Goal: Navigation & Orientation: Find specific page/section

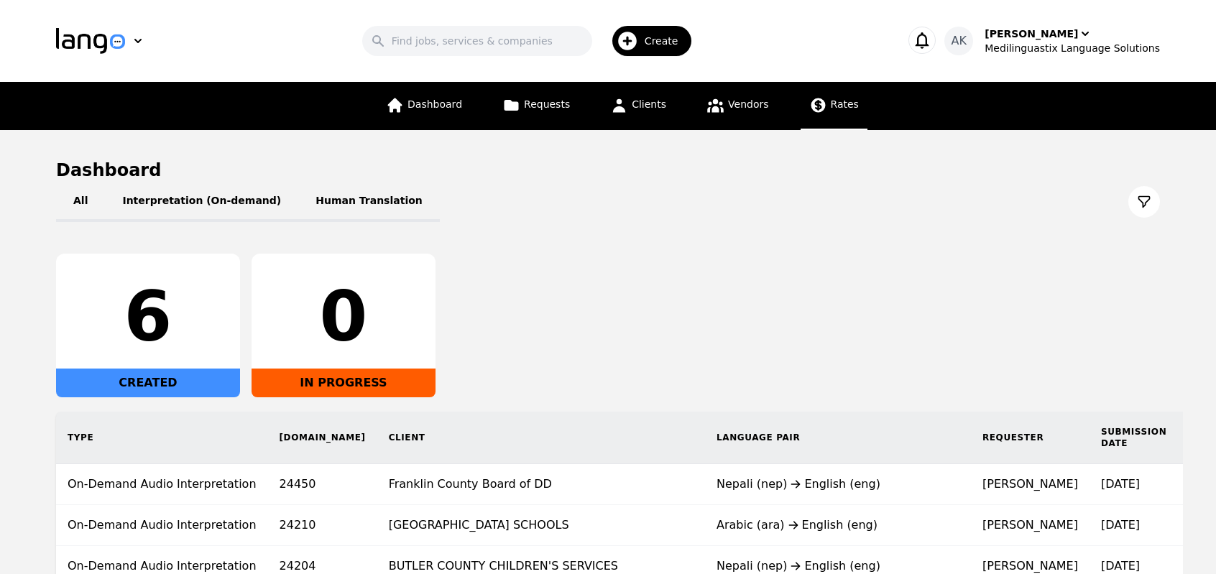
click at [818, 107] on icon at bounding box center [818, 105] width 18 height 18
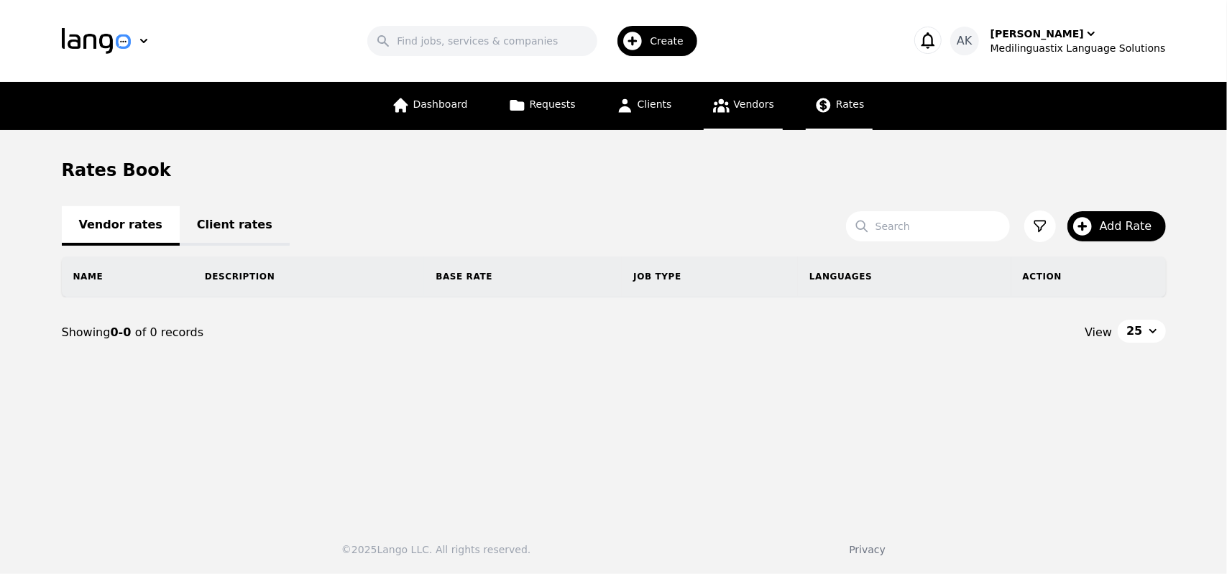
click at [725, 117] on link "Vendors" at bounding box center [743, 106] width 79 height 48
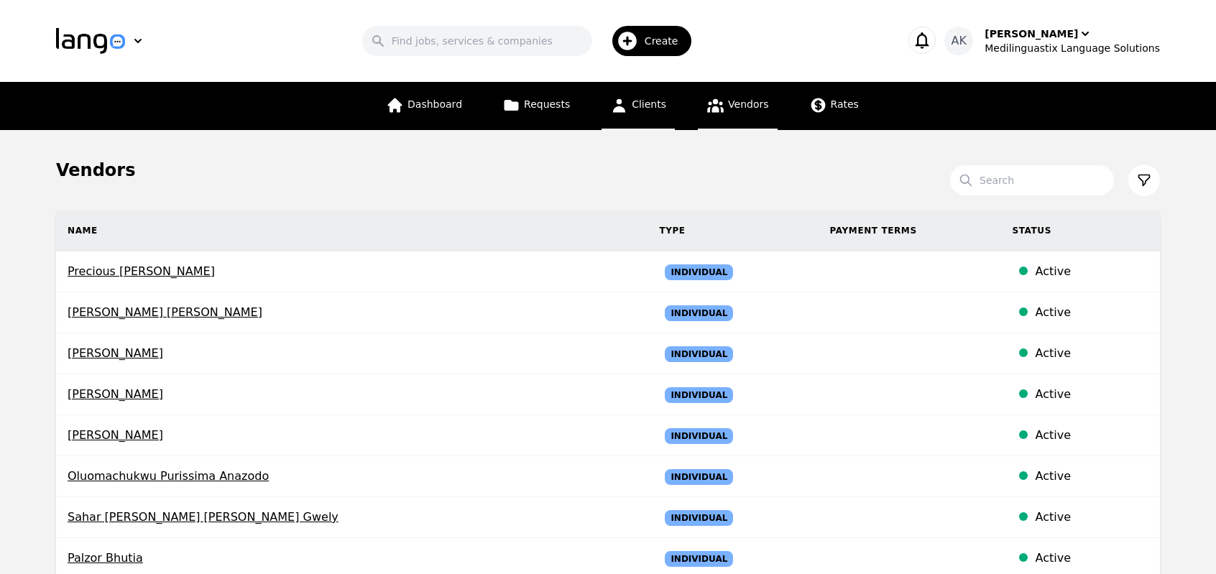
click at [628, 121] on link "Clients" at bounding box center [638, 106] width 73 height 48
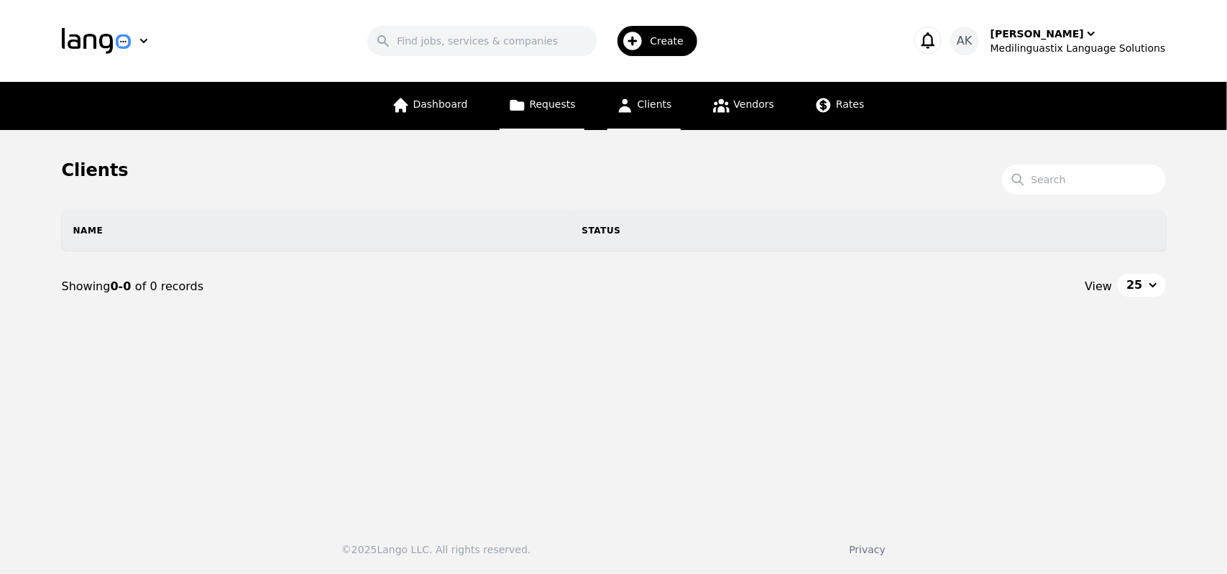
click at [525, 117] on link "Requests" at bounding box center [542, 106] width 85 height 48
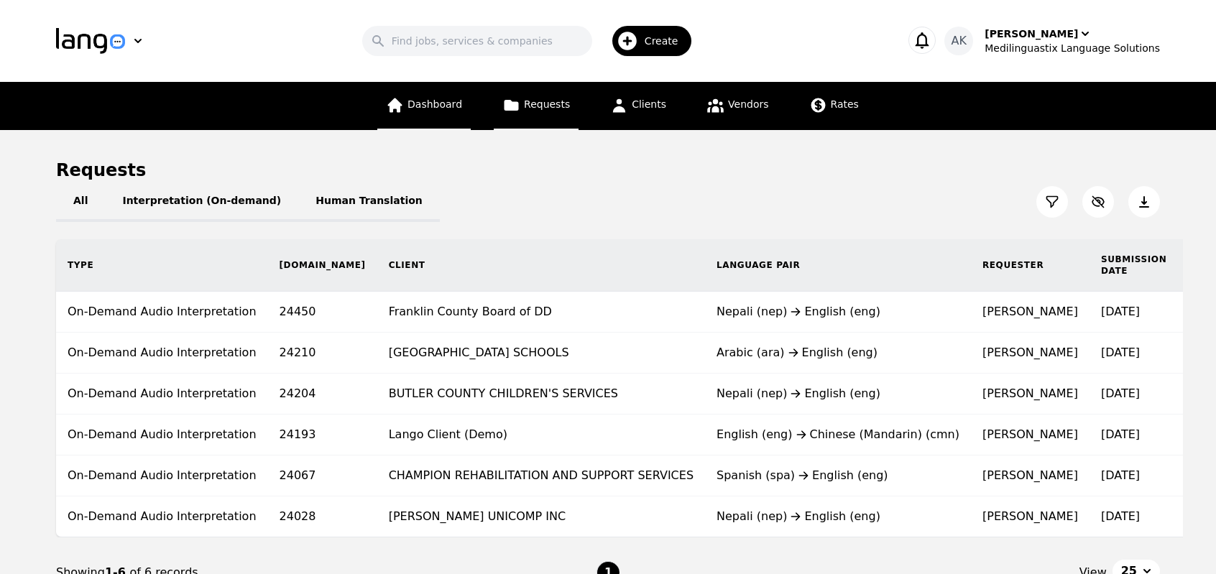
click at [417, 123] on link "Dashboard" at bounding box center [423, 106] width 93 height 48
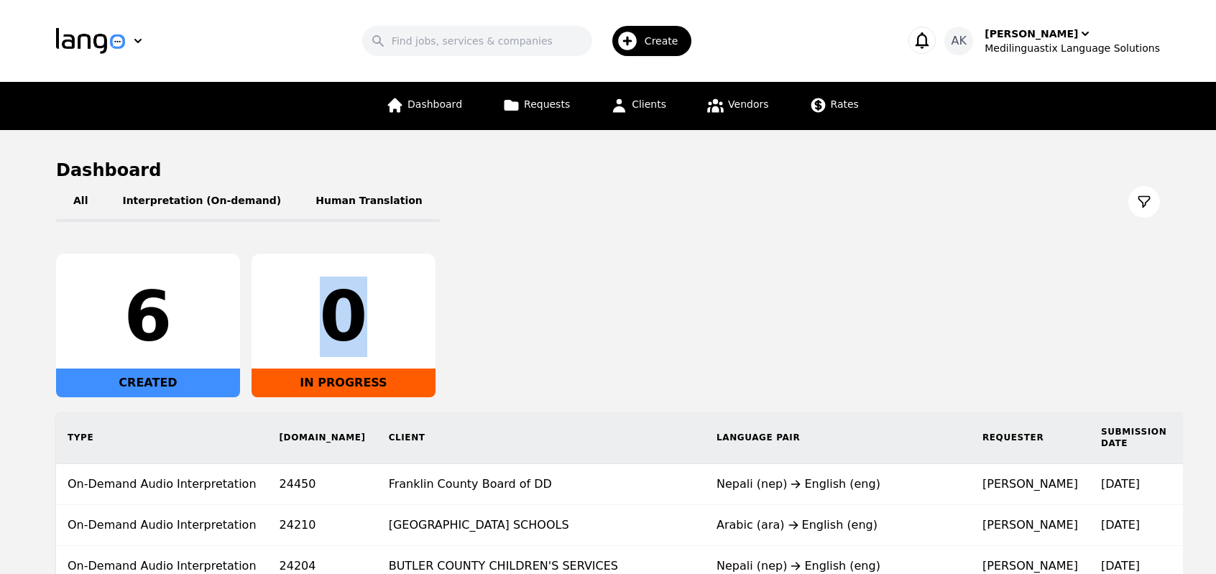
drag, startPoint x: 331, startPoint y: 308, endPoint x: 394, endPoint y: 326, distance: 65.6
click at [394, 326] on div "0" at bounding box center [343, 316] width 161 height 69
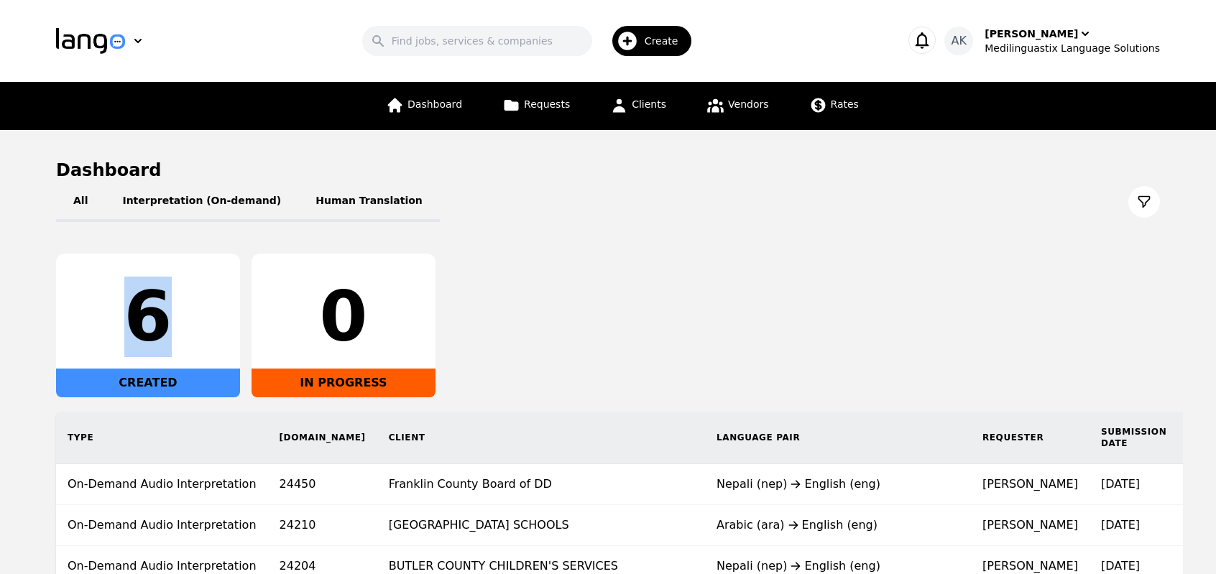
drag, startPoint x: 134, startPoint y: 312, endPoint x: 185, endPoint y: 312, distance: 51.0
click at [185, 312] on div "6" at bounding box center [148, 316] width 161 height 69
click at [727, 236] on div "All Interpretation (On-demand) Human Translation 6 CREATED 0 IN PROGRESS Type R…" at bounding box center [608, 425] width 1104 height 487
click at [30, 235] on main "Dashboard All Interpretation (On-demand) Human Translation 6 CREATED 0 IN PROGR…" at bounding box center [608, 424] width 1216 height 588
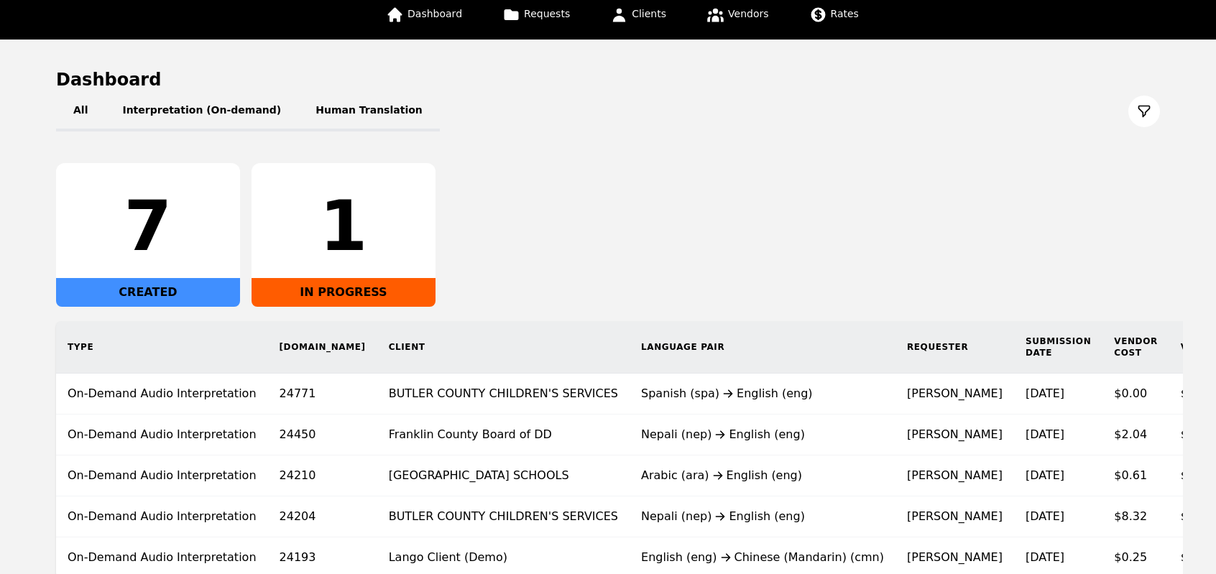
scroll to position [93, 0]
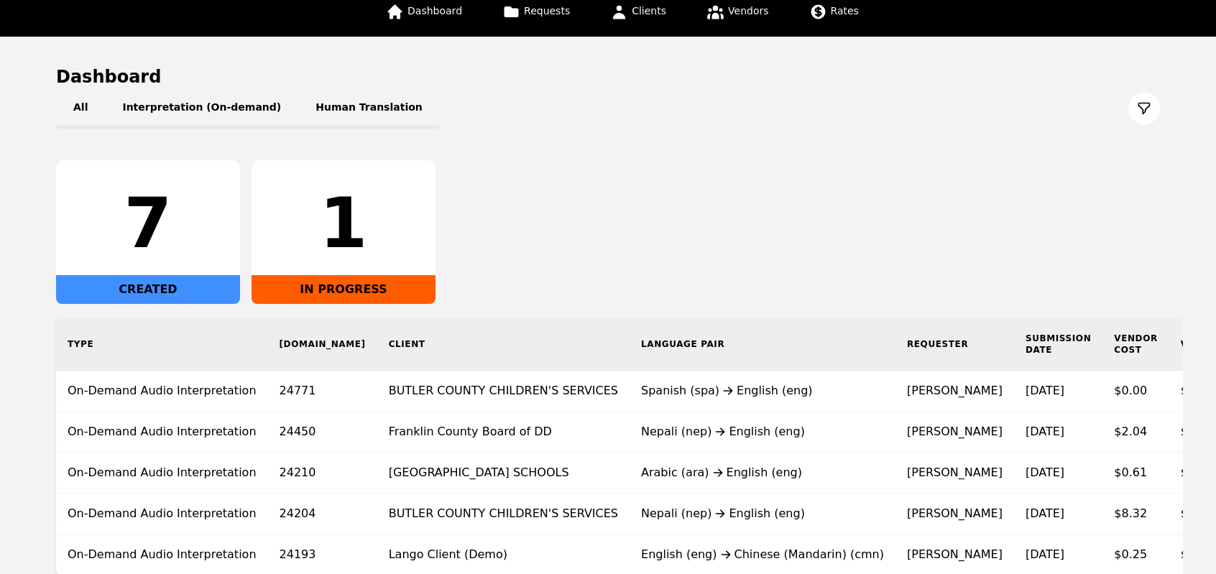
click at [0, 126] on main "Dashboard All Interpretation (On-demand) Human Translation 7 CREATED 1 IN PROGR…" at bounding box center [608, 331] width 1216 height 588
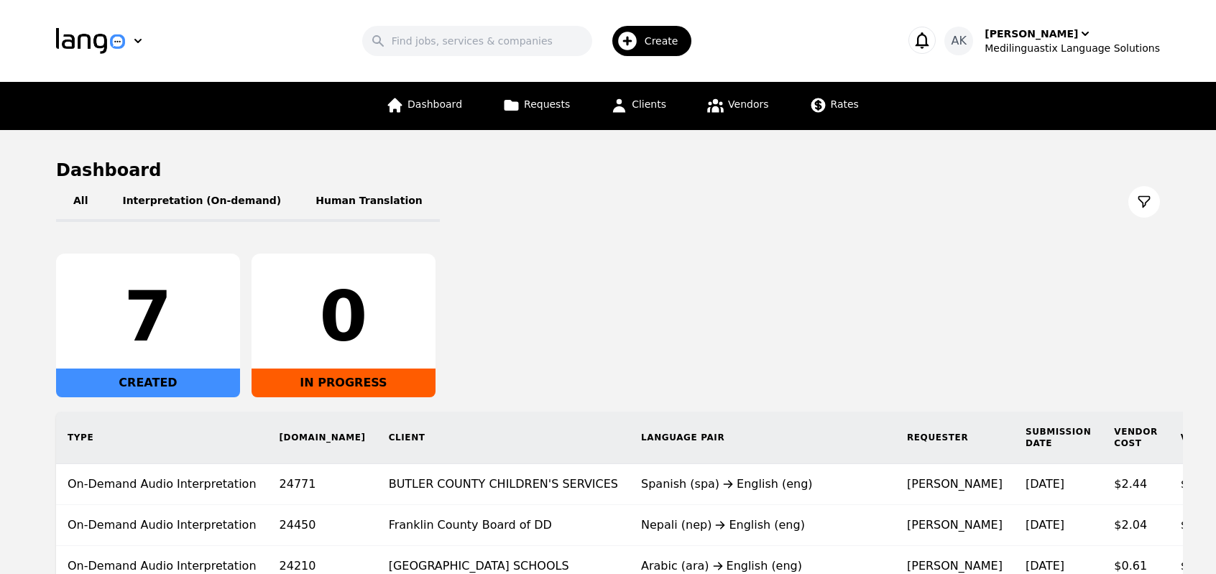
click at [821, 313] on div "7 CREATED 0 IN PROGRESS" at bounding box center [608, 326] width 1104 height 144
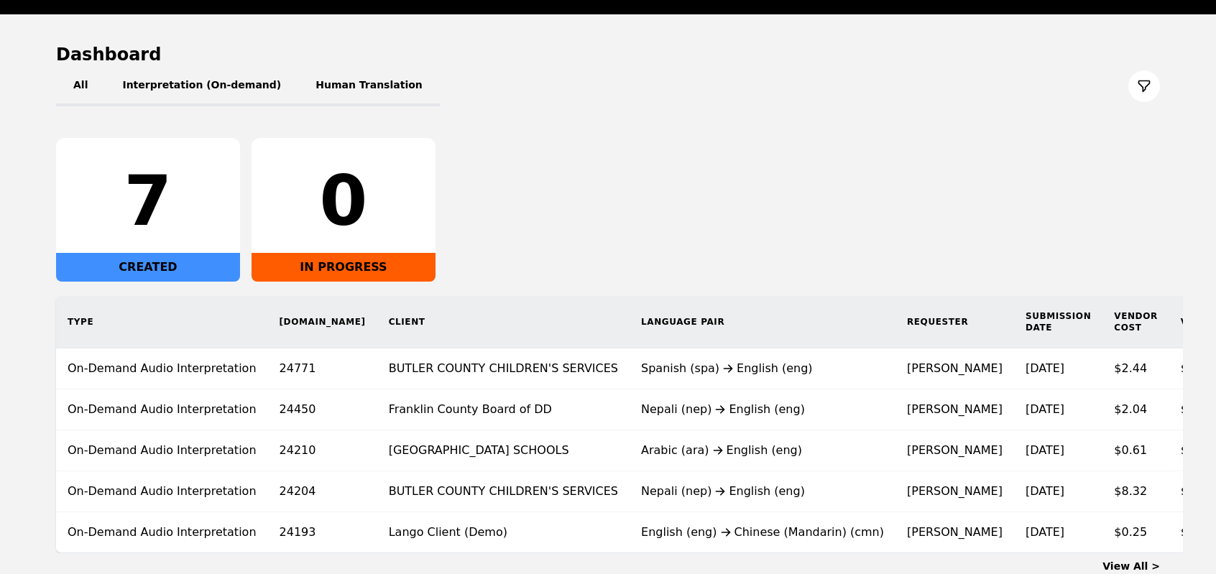
scroll to position [115, 0]
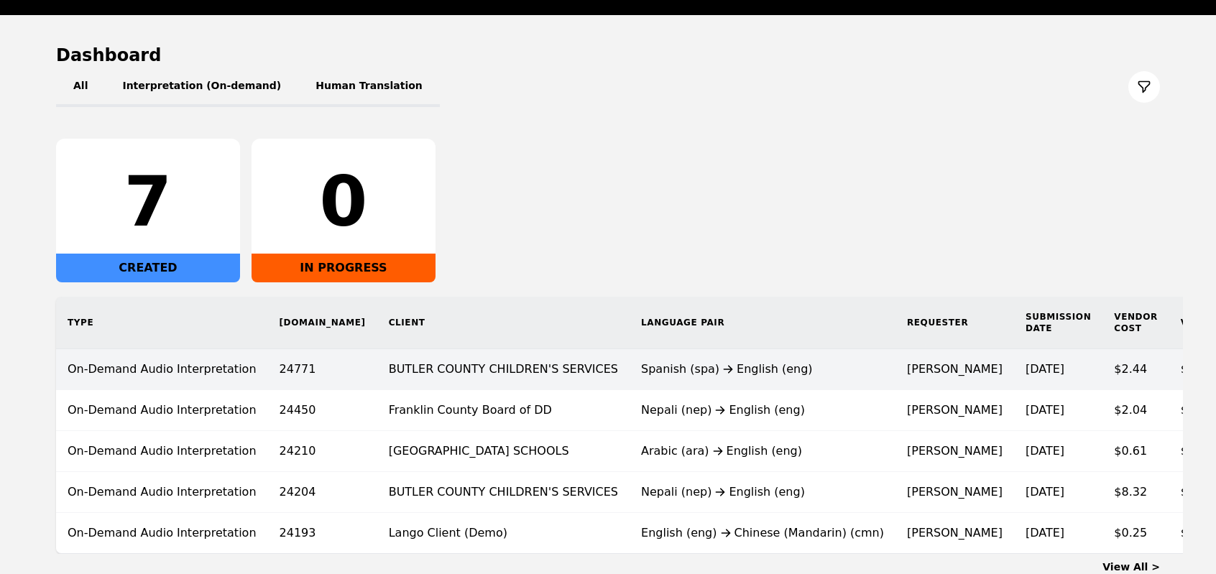
click at [510, 369] on td "BUTLER COUNTY CHILDREN'S SERVICES" at bounding box center [503, 369] width 252 height 41
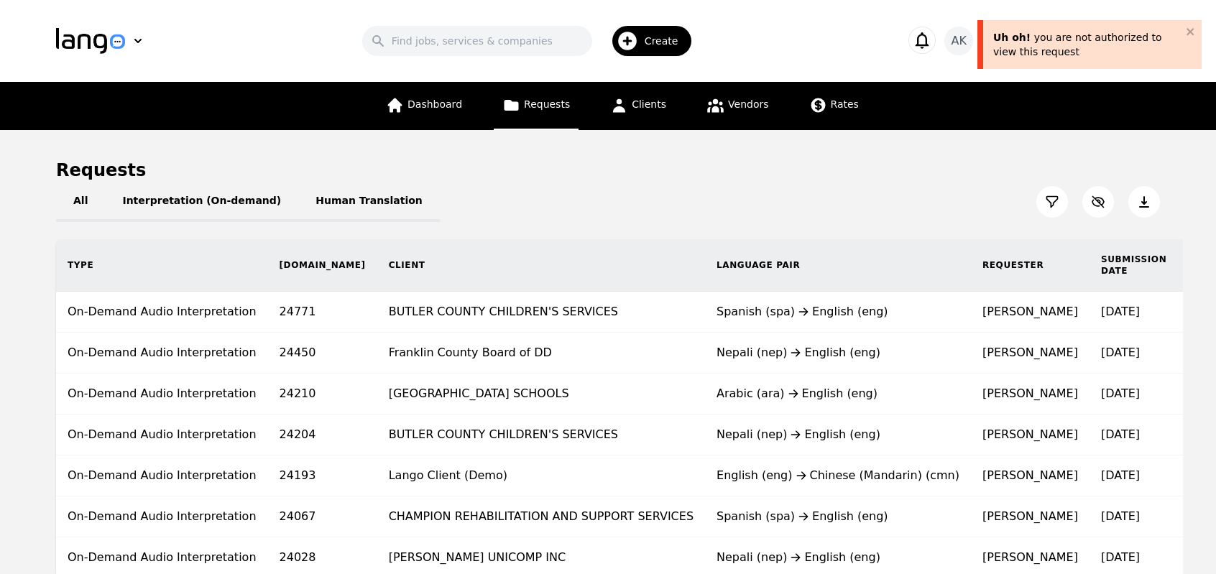
click at [1153, 206] on button at bounding box center [1145, 202] width 32 height 32
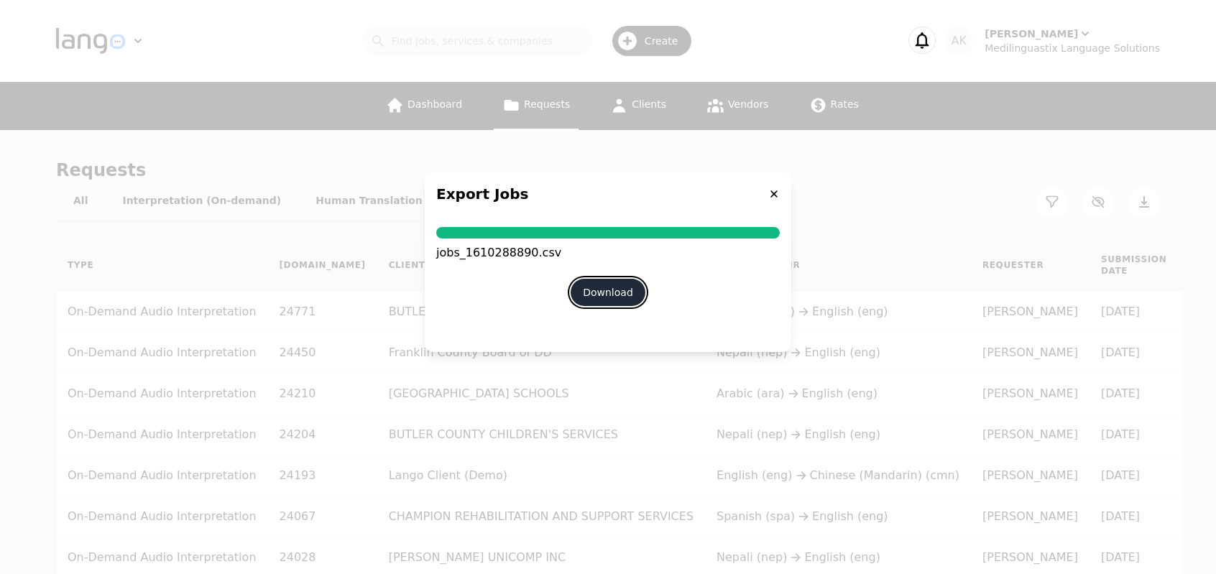
click at [605, 297] on button "Download" at bounding box center [608, 292] width 75 height 27
click at [773, 192] on icon at bounding box center [774, 193] width 7 height 7
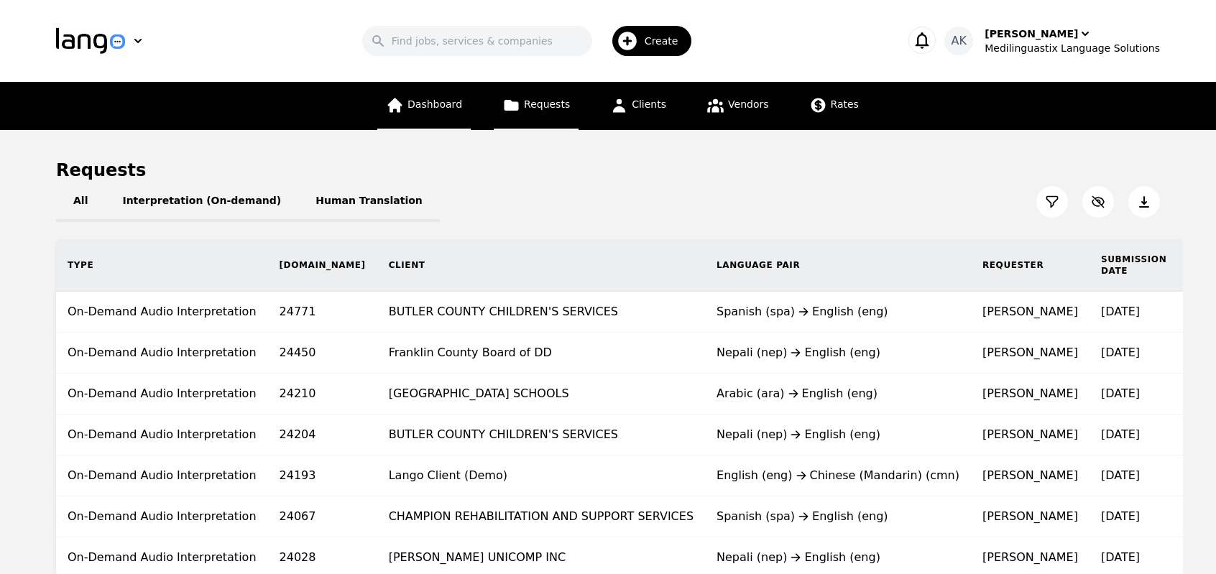
click at [453, 107] on span "Dashboard" at bounding box center [435, 104] width 55 height 12
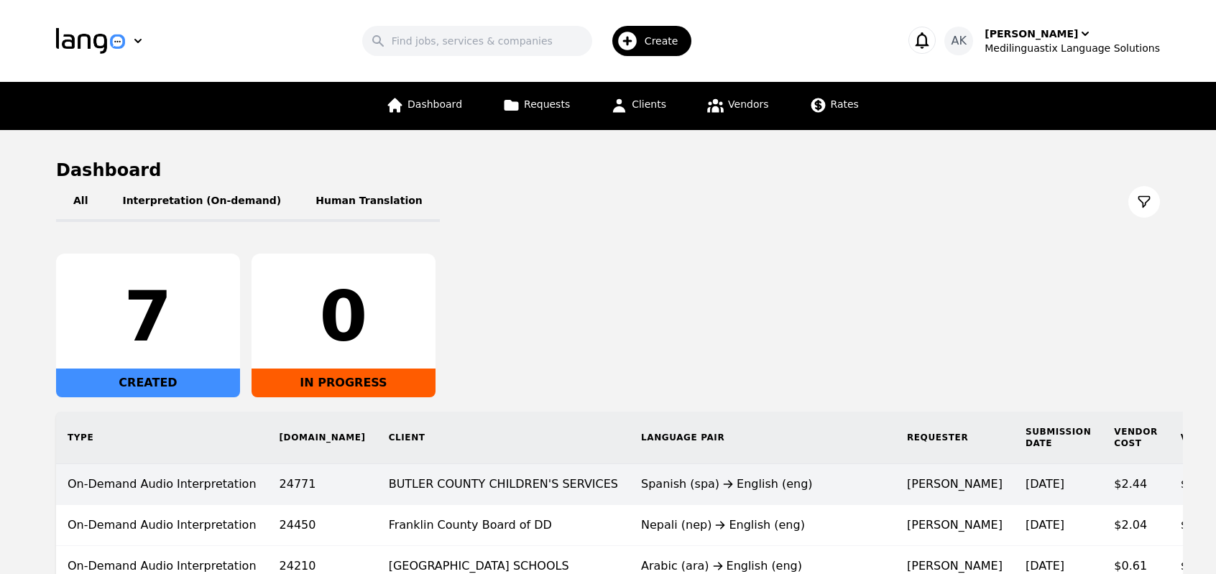
click at [474, 484] on td "BUTLER COUNTY CHILDREN'S SERVICES" at bounding box center [503, 484] width 252 height 41
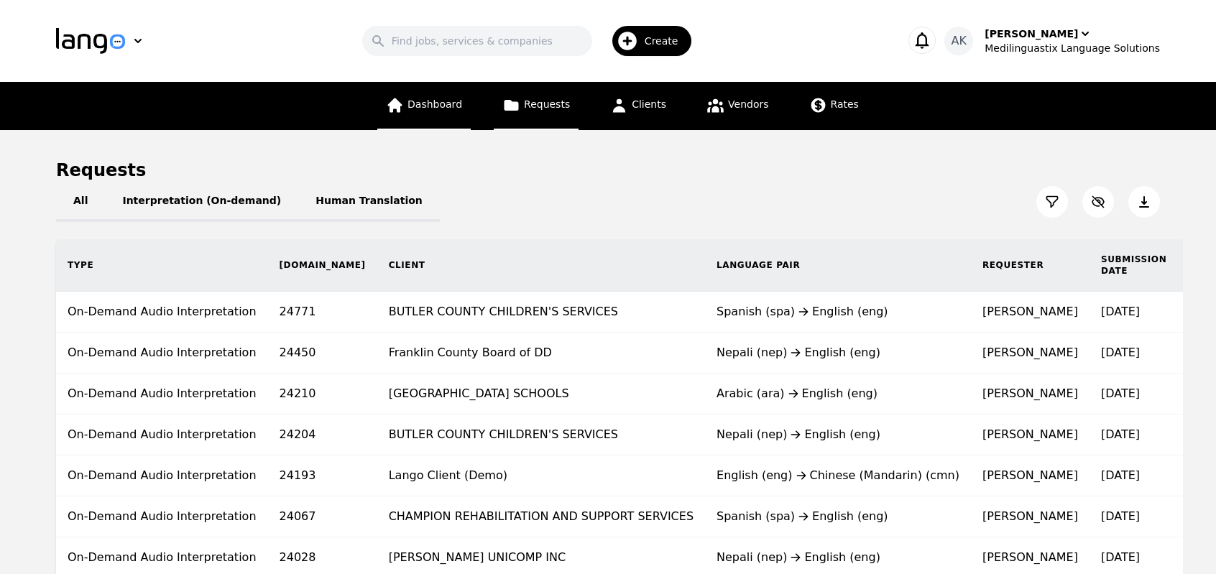
click at [424, 128] on link "Dashboard" at bounding box center [423, 106] width 93 height 48
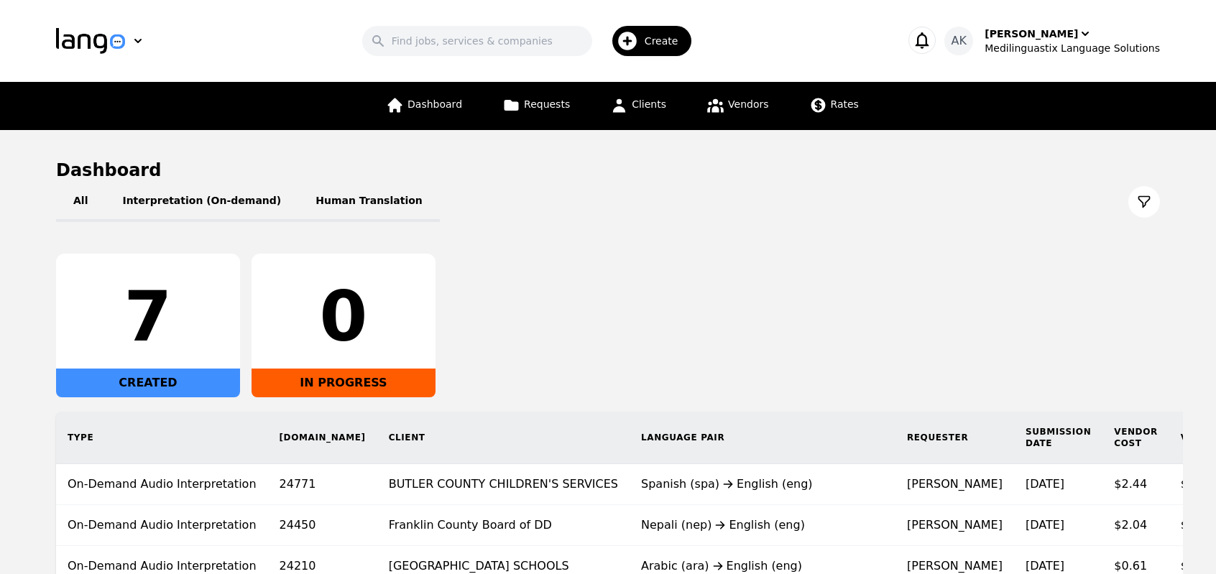
click at [600, 326] on div "7 CREATED 0 IN PROGRESS" at bounding box center [608, 326] width 1104 height 144
click at [1033, 49] on div "Medilinguastix Language Solutions" at bounding box center [1072, 48] width 175 height 14
click at [1055, 85] on p "Settings" at bounding box center [1068, 88] width 41 height 14
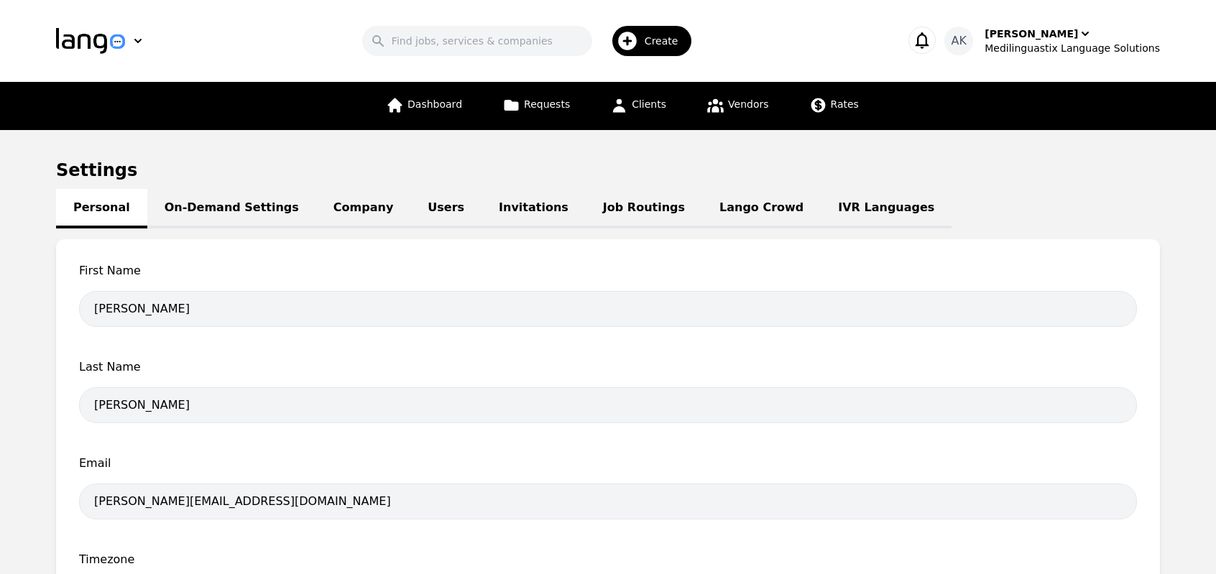
click at [821, 215] on link "IVR Languages" at bounding box center [886, 209] width 131 height 40
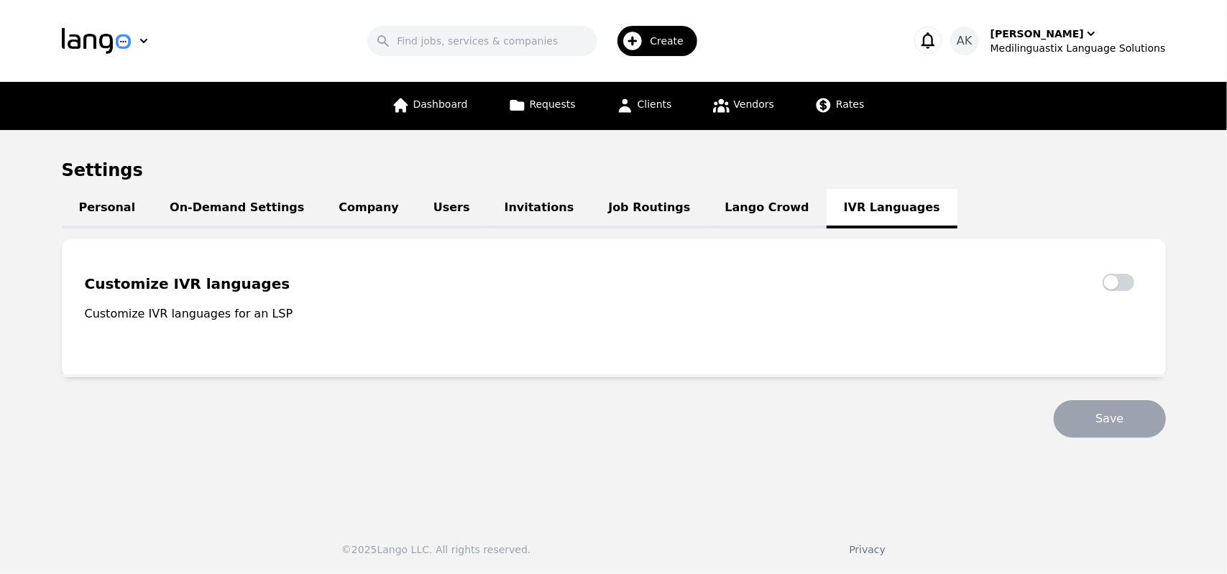
click at [708, 208] on link "Lango Crowd" at bounding box center [767, 209] width 119 height 40
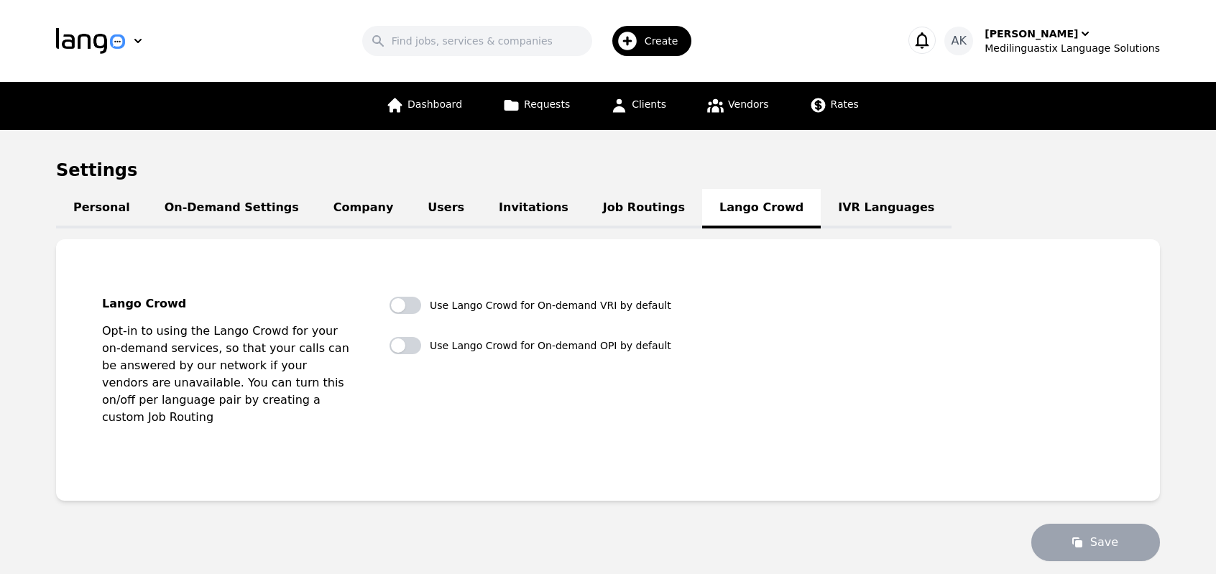
click at [601, 208] on link "Job Routings" at bounding box center [644, 209] width 116 height 40
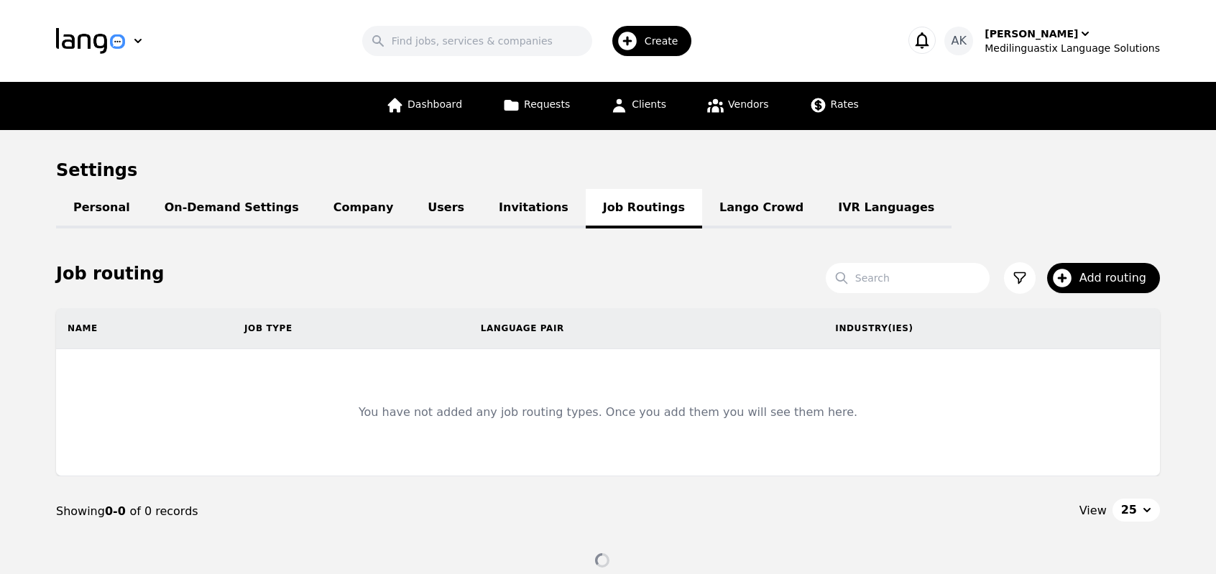
click at [492, 208] on link "Invitations" at bounding box center [534, 209] width 104 height 40
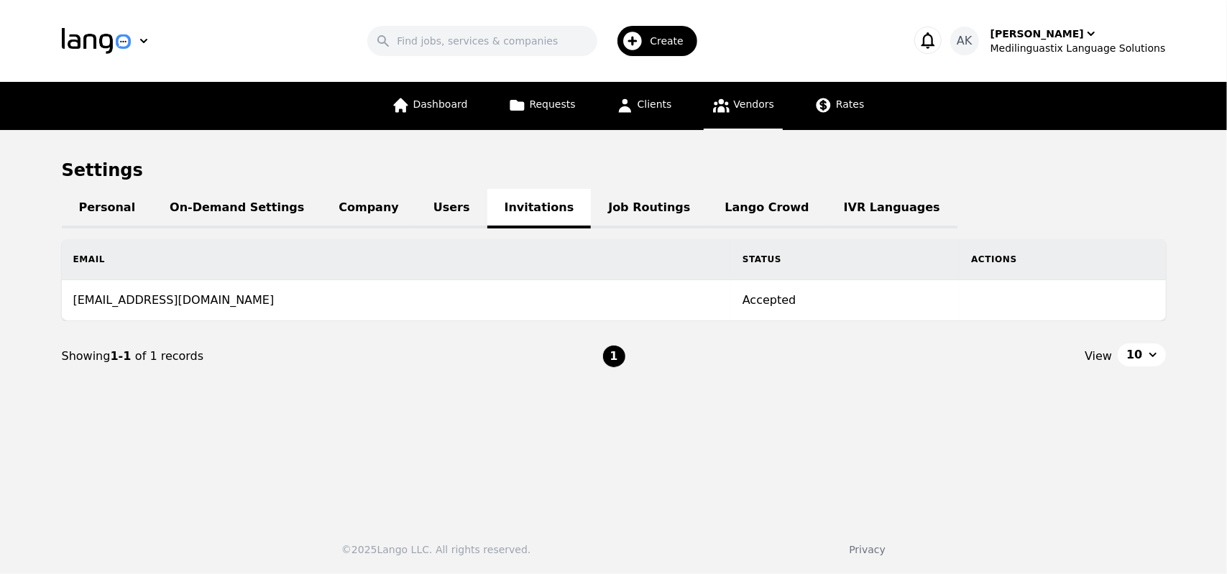
click at [738, 114] on link "Vendors" at bounding box center [743, 106] width 79 height 48
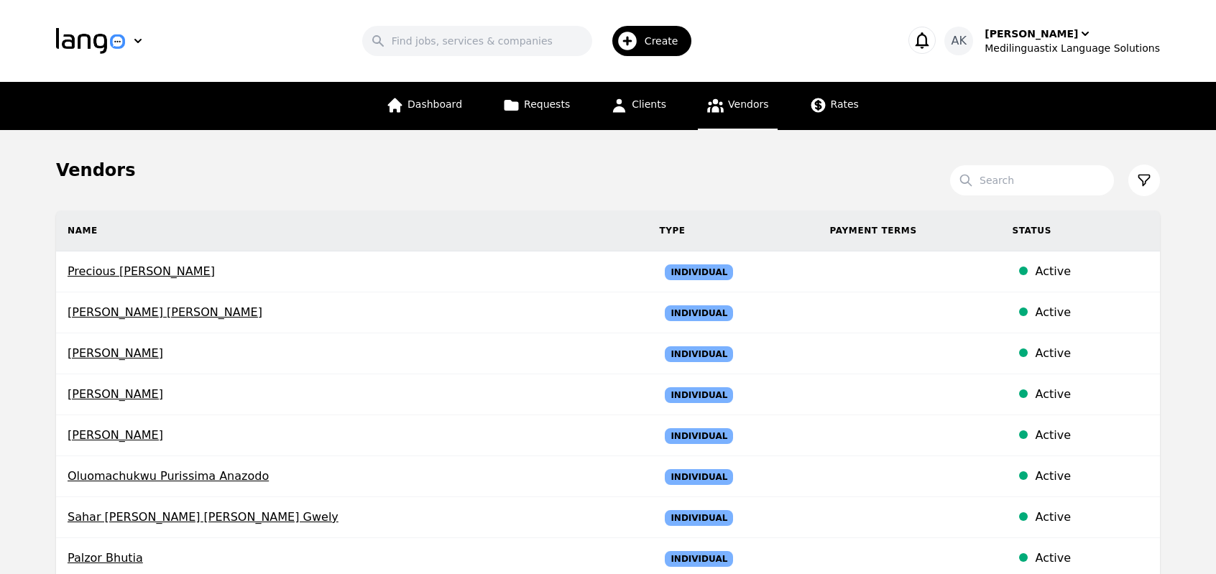
click at [423, 94] on link "Dashboard" at bounding box center [423, 106] width 93 height 48
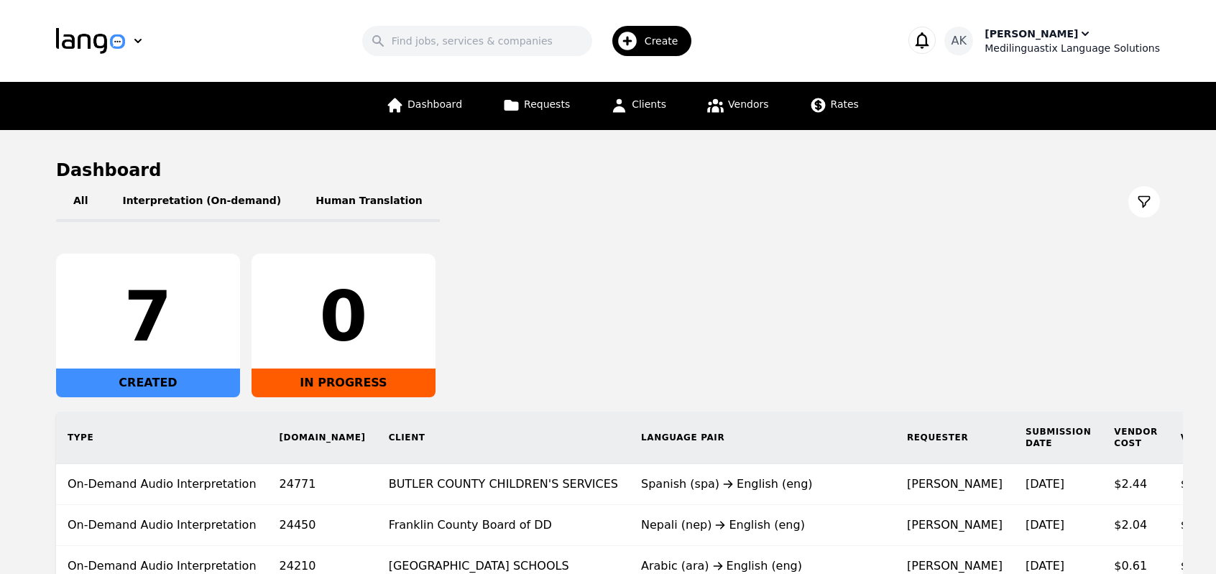
click at [1055, 51] on div "Medilinguastix Language Solutions" at bounding box center [1072, 48] width 175 height 14
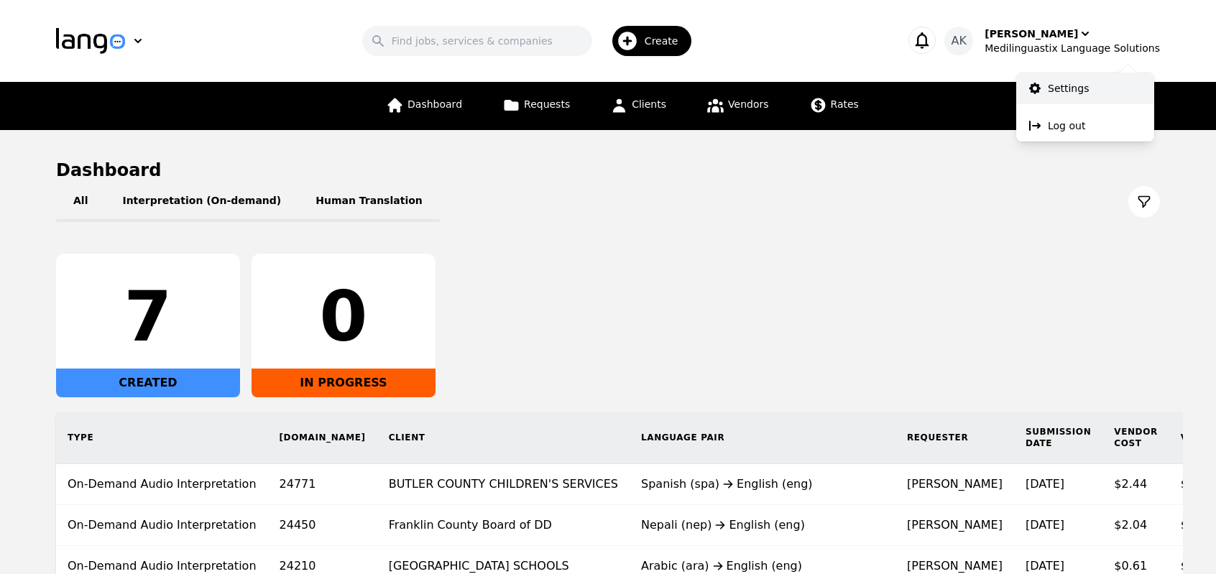
click at [1057, 91] on p "Settings" at bounding box center [1068, 88] width 41 height 14
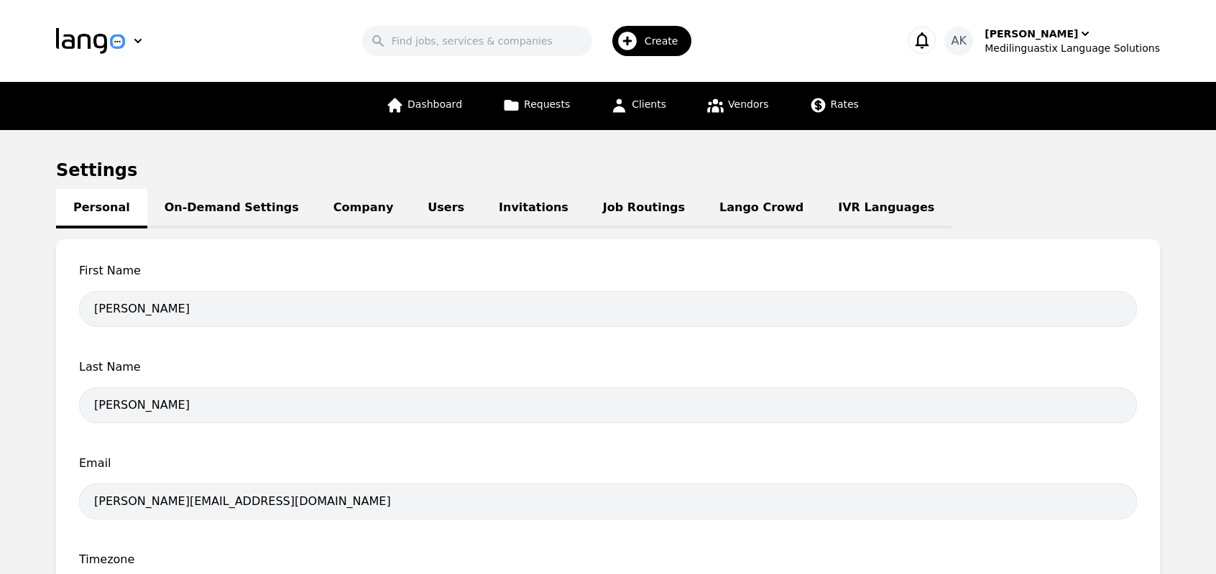
click at [658, 54] on div "Create" at bounding box center [652, 41] width 80 height 30
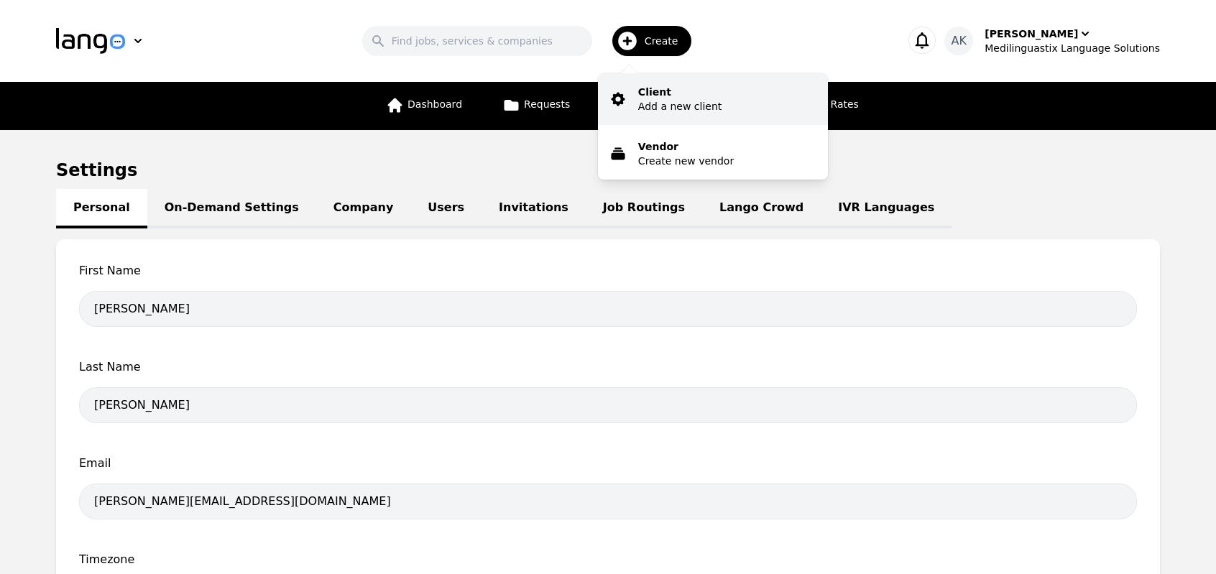
click at [666, 110] on p "Add a new client" at bounding box center [679, 106] width 83 height 14
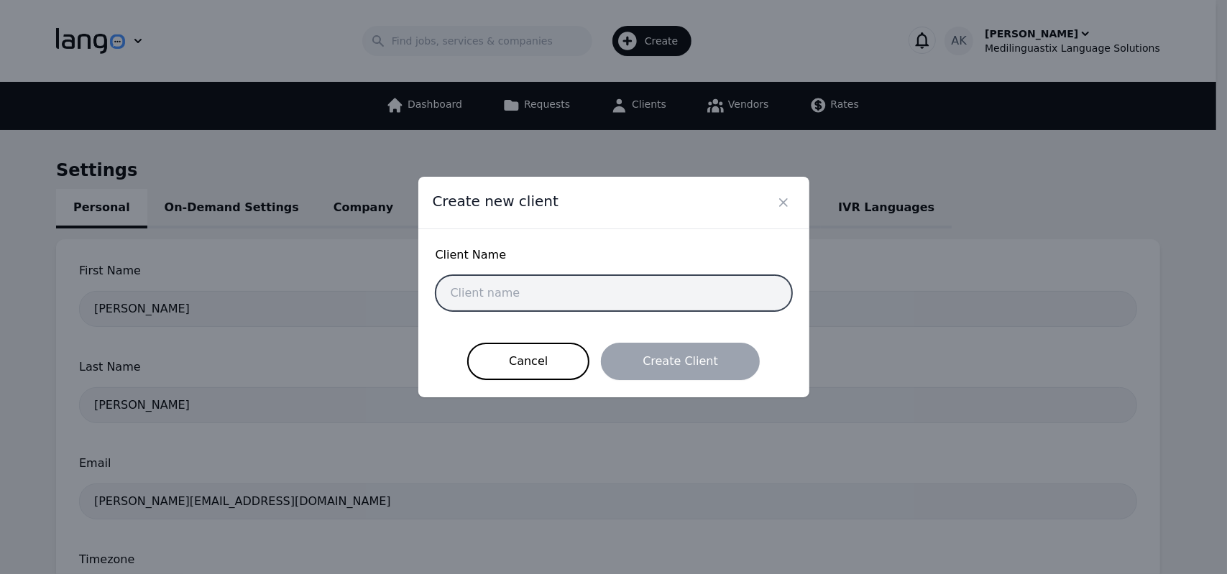
click at [546, 291] on input "text" at bounding box center [614, 293] width 357 height 36
type input "Mediling San"
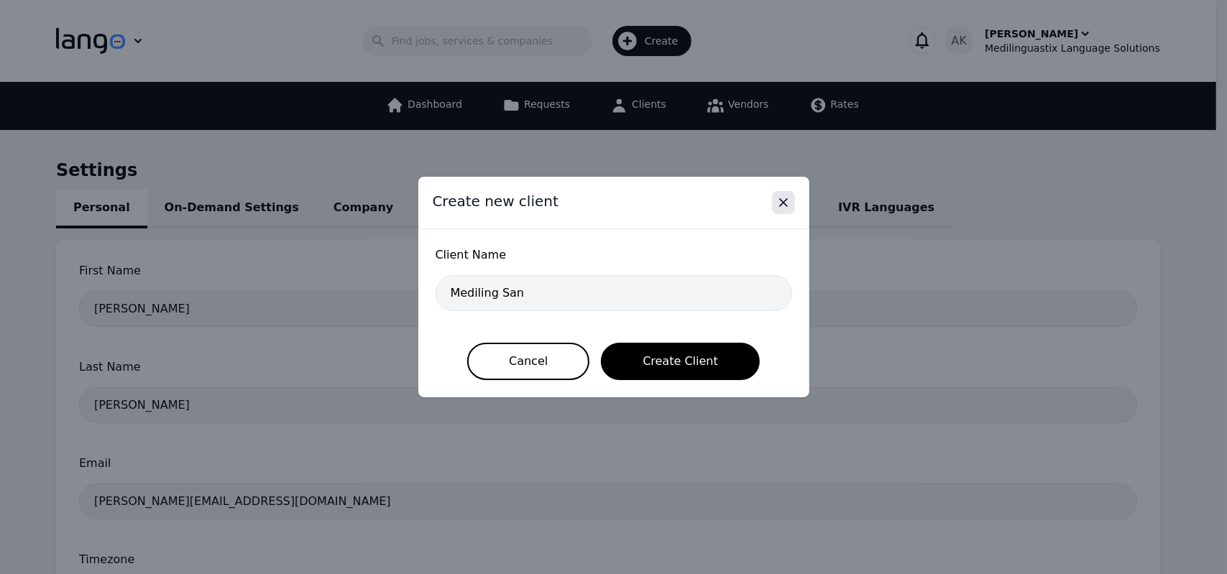
click at [784, 206] on icon "Close" at bounding box center [783, 203] width 14 height 14
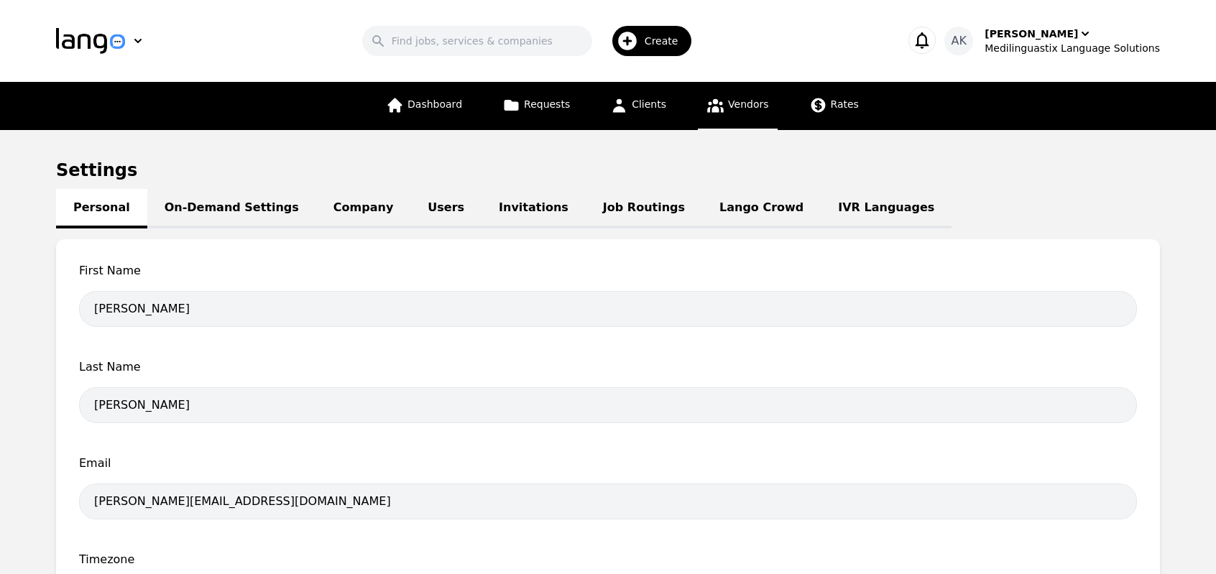
click at [715, 108] on icon at bounding box center [715, 106] width 17 height 14
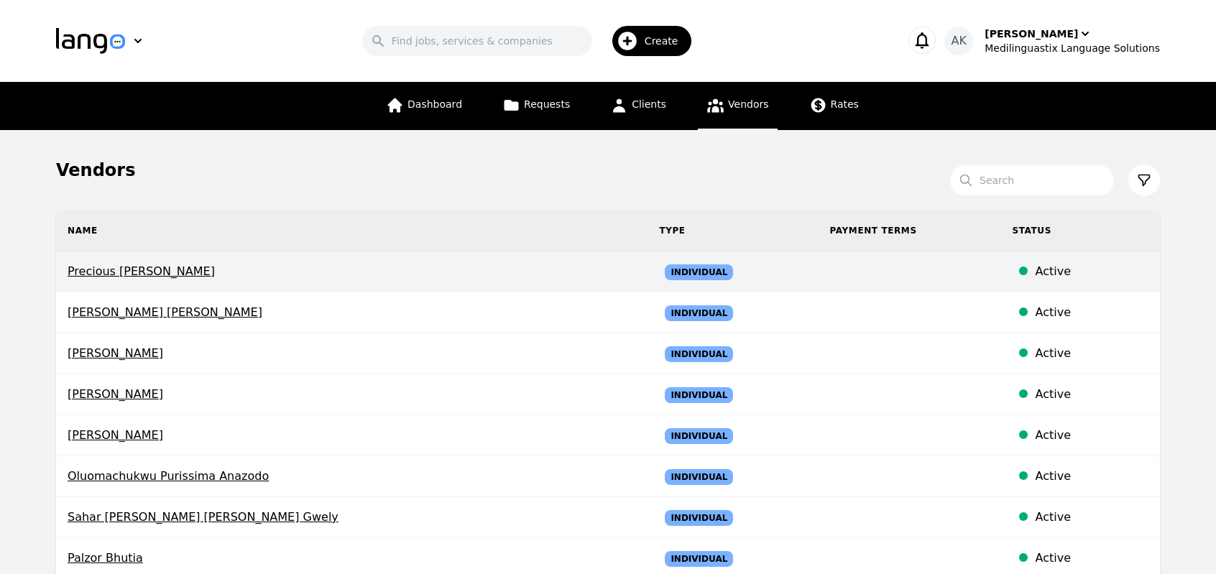
click at [308, 277] on span "Precious Chidinma Nwosu" at bounding box center [352, 271] width 569 height 17
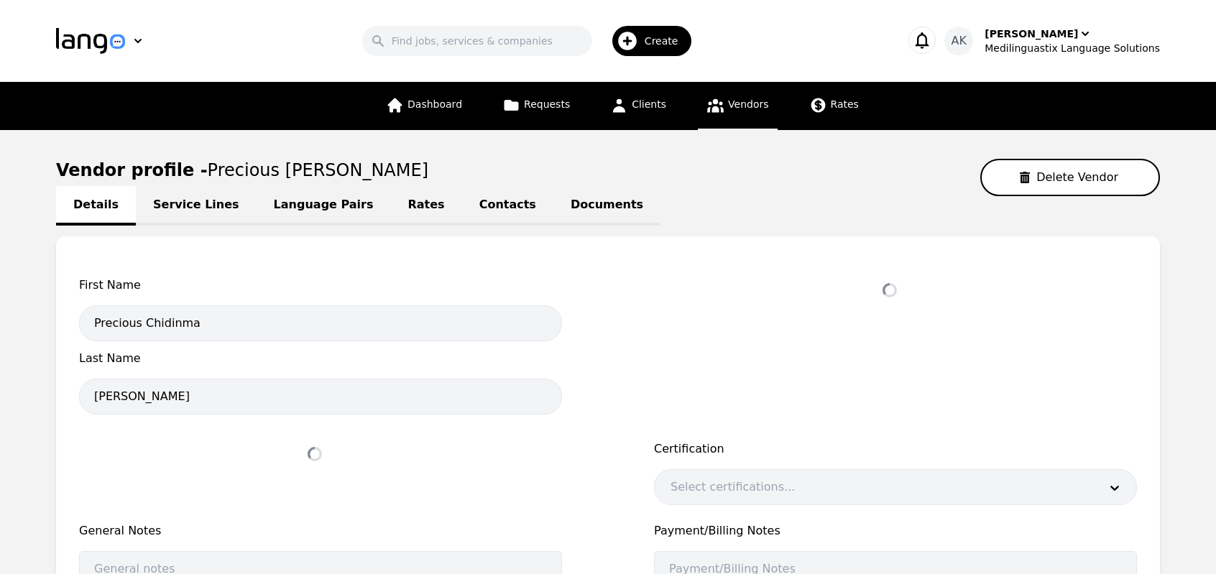
select select "active"
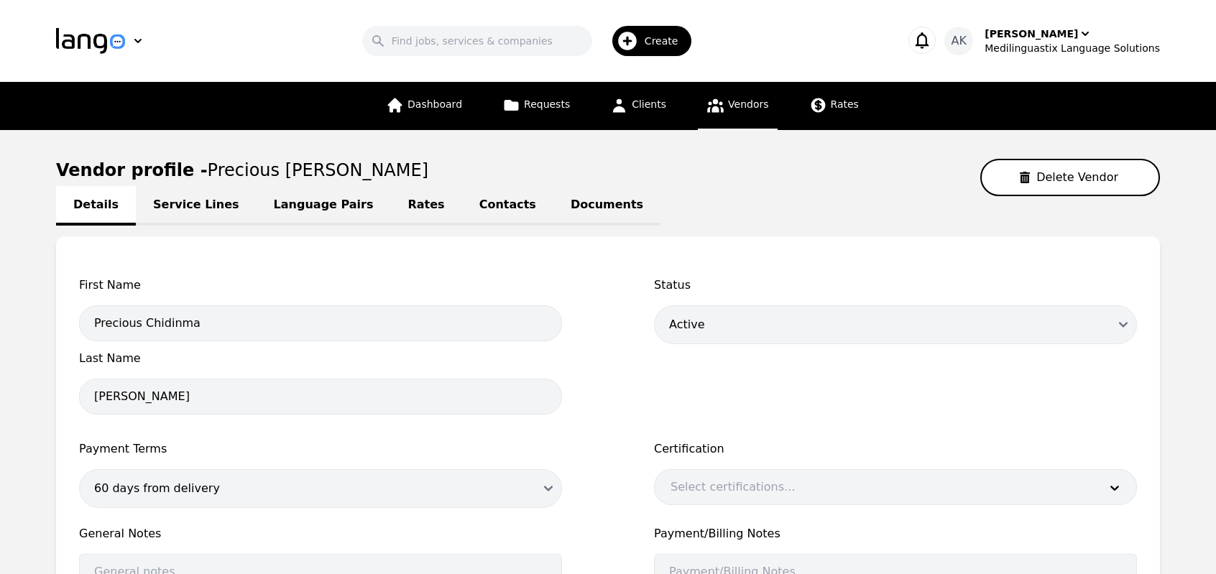
click at [391, 209] on link "Rates" at bounding box center [426, 206] width 71 height 40
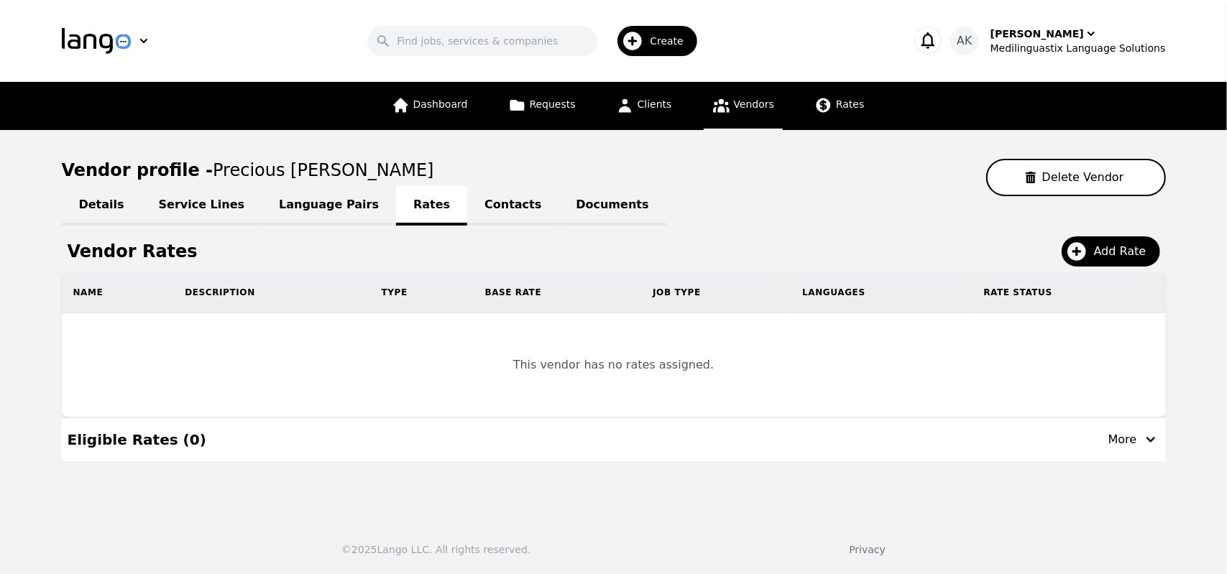
click at [467, 215] on link "Contacts" at bounding box center [512, 206] width 91 height 40
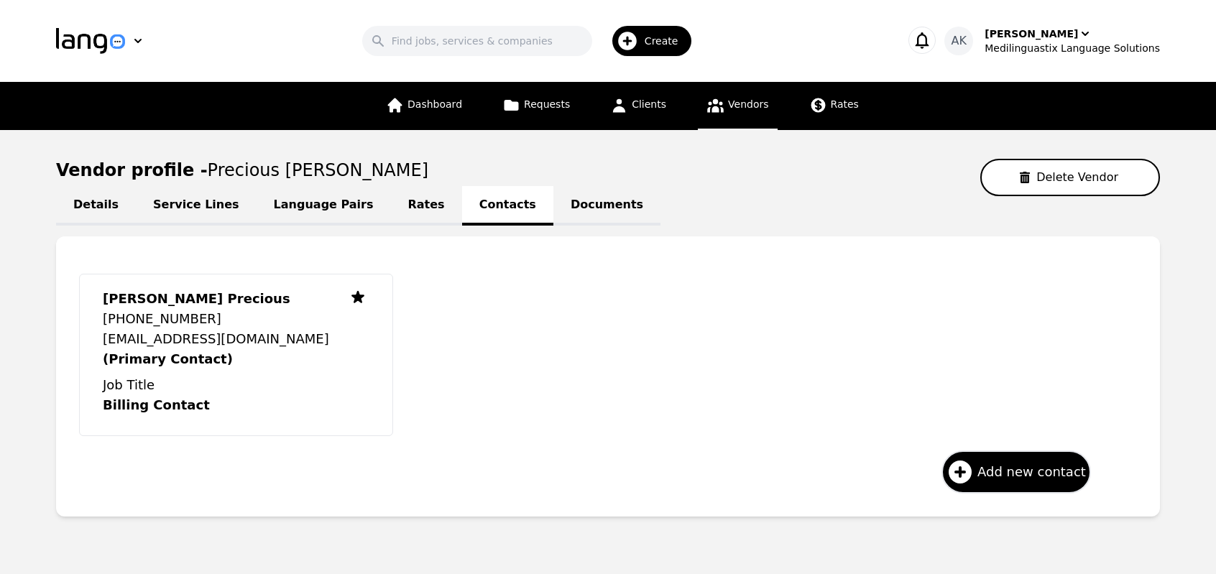
click at [553, 213] on link "Documents" at bounding box center [606, 206] width 107 height 40
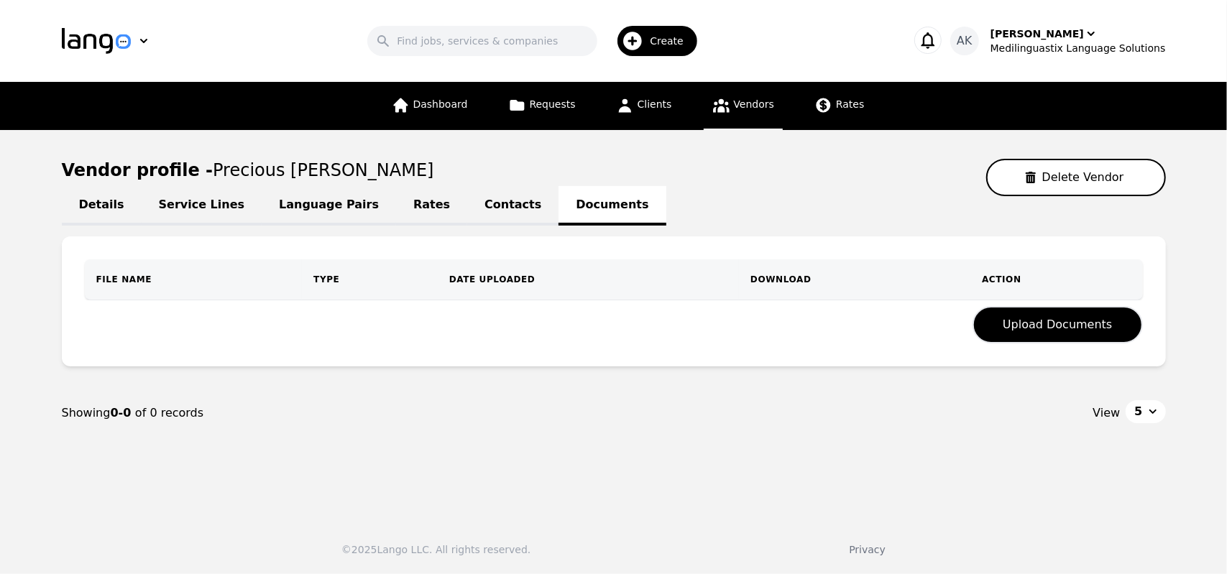
click at [467, 217] on link "Contacts" at bounding box center [512, 206] width 91 height 40
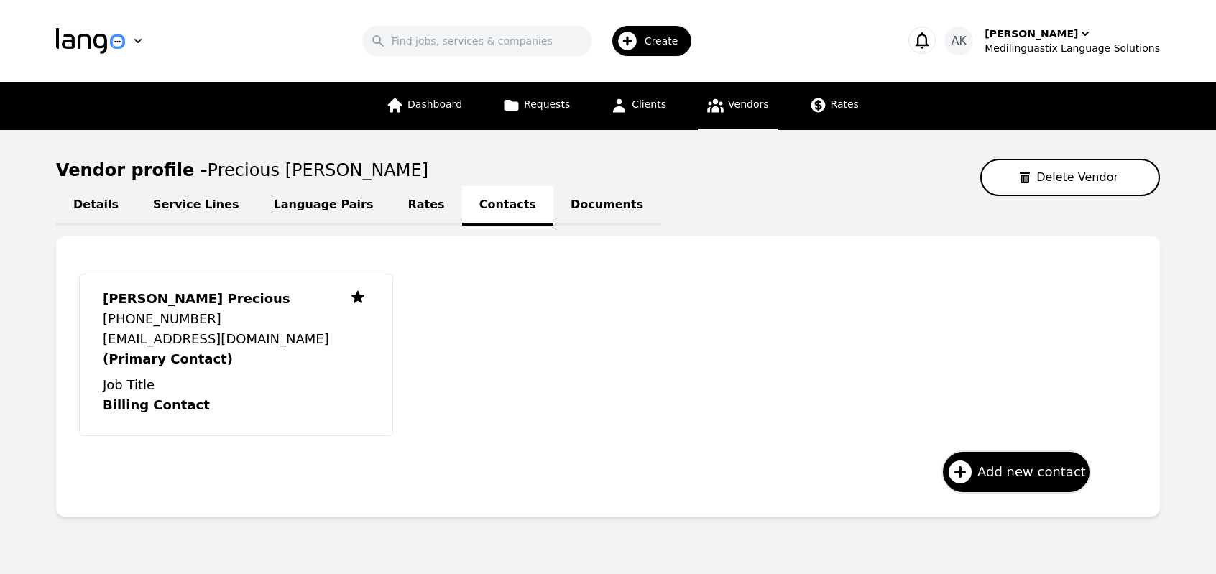
click at [391, 206] on link "Rates" at bounding box center [426, 206] width 71 height 40
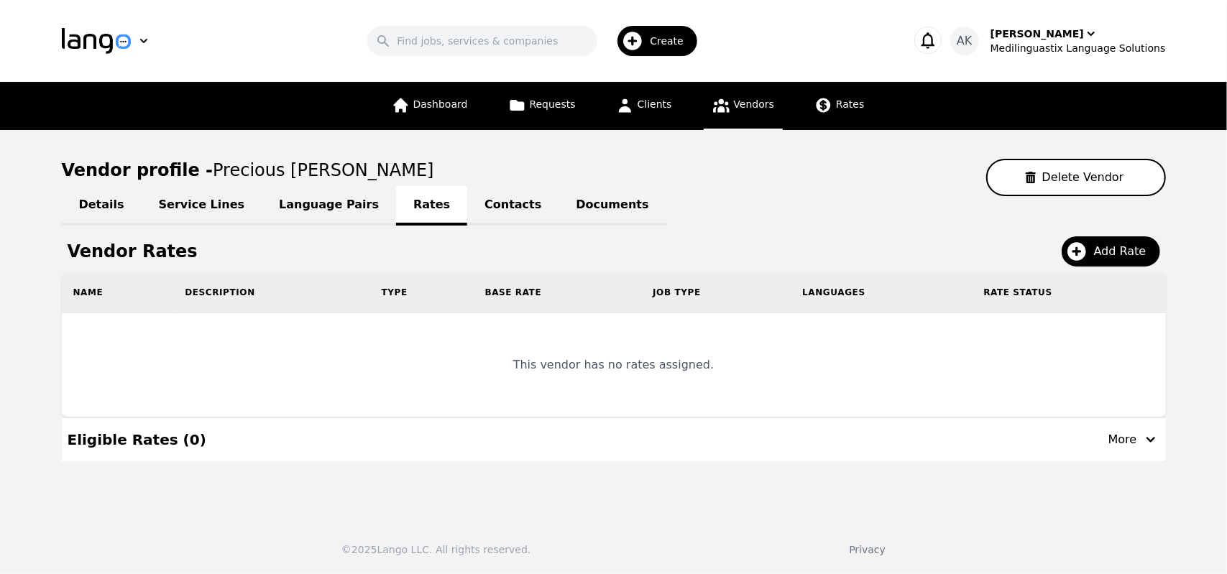
click at [725, 111] on icon at bounding box center [721, 106] width 17 height 14
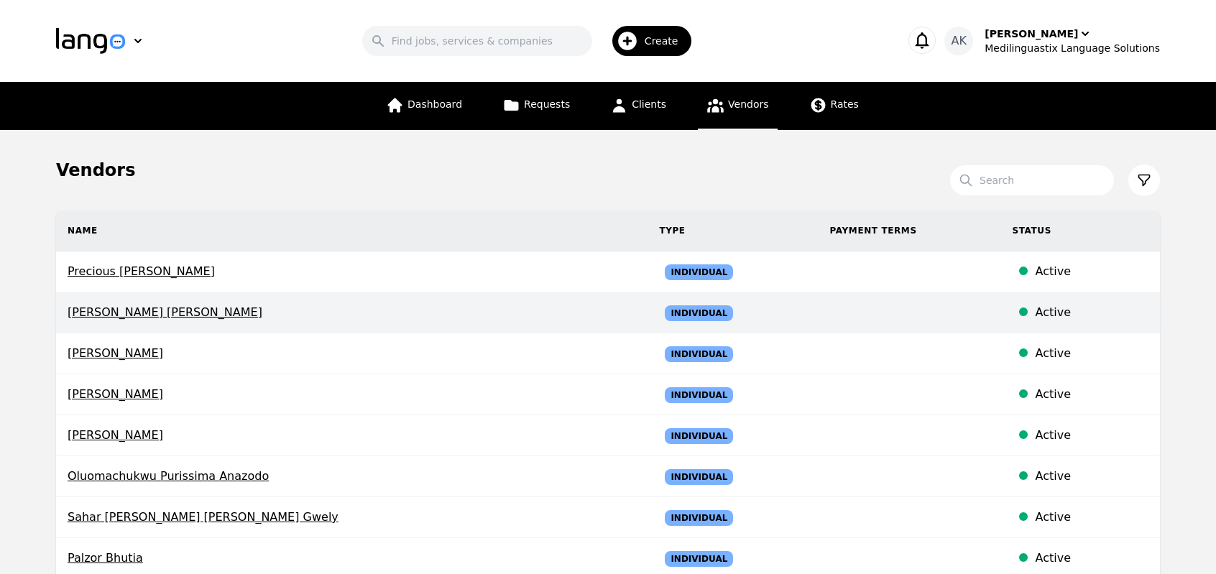
click at [101, 328] on td "[PERSON_NAME] [PERSON_NAME]" at bounding box center [352, 313] width 592 height 41
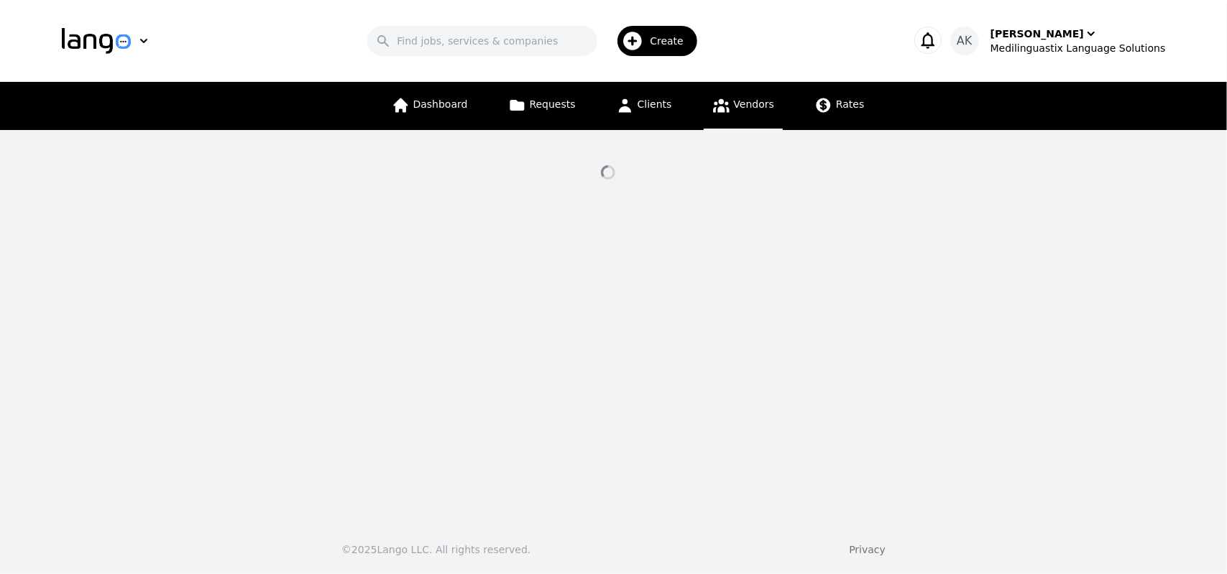
select select "active"
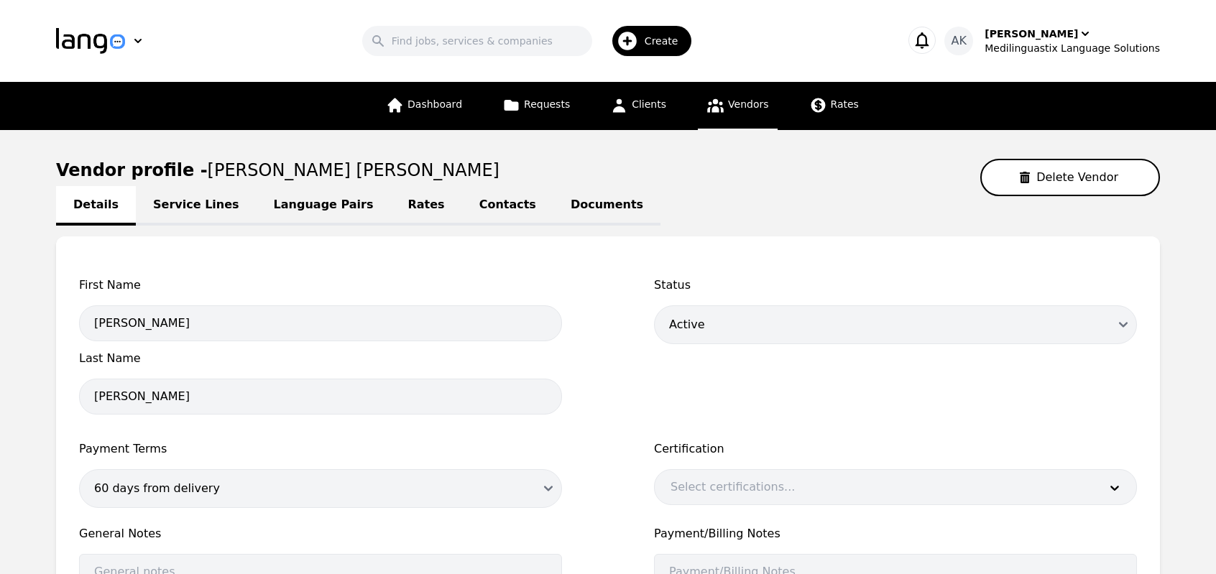
click at [553, 214] on link "Documents" at bounding box center [606, 206] width 107 height 40
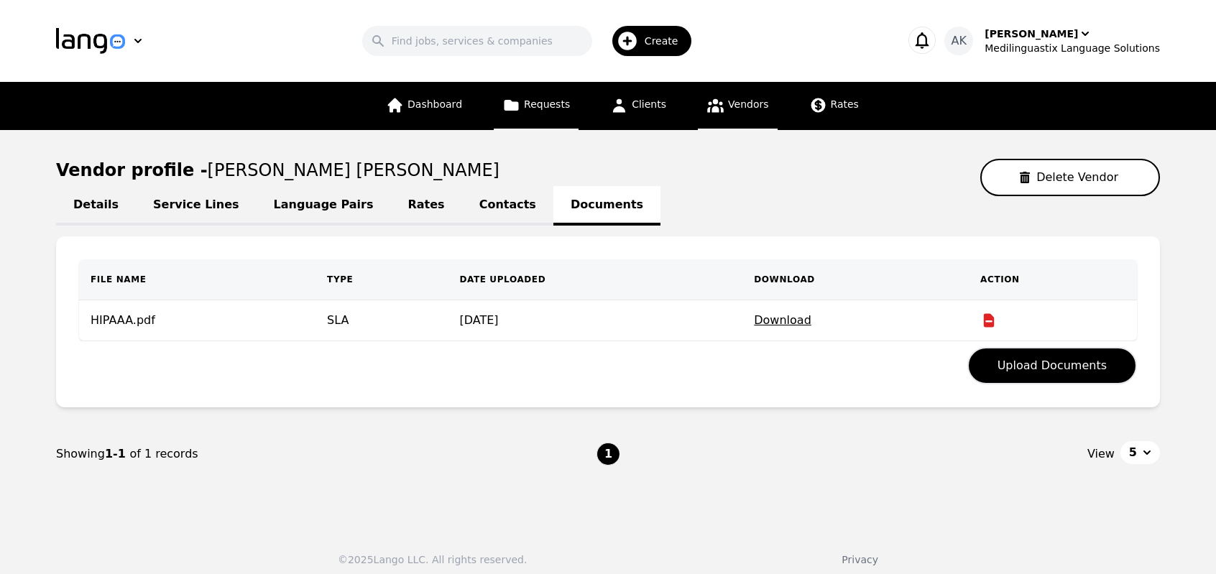
click at [547, 116] on link "Requests" at bounding box center [536, 106] width 85 height 48
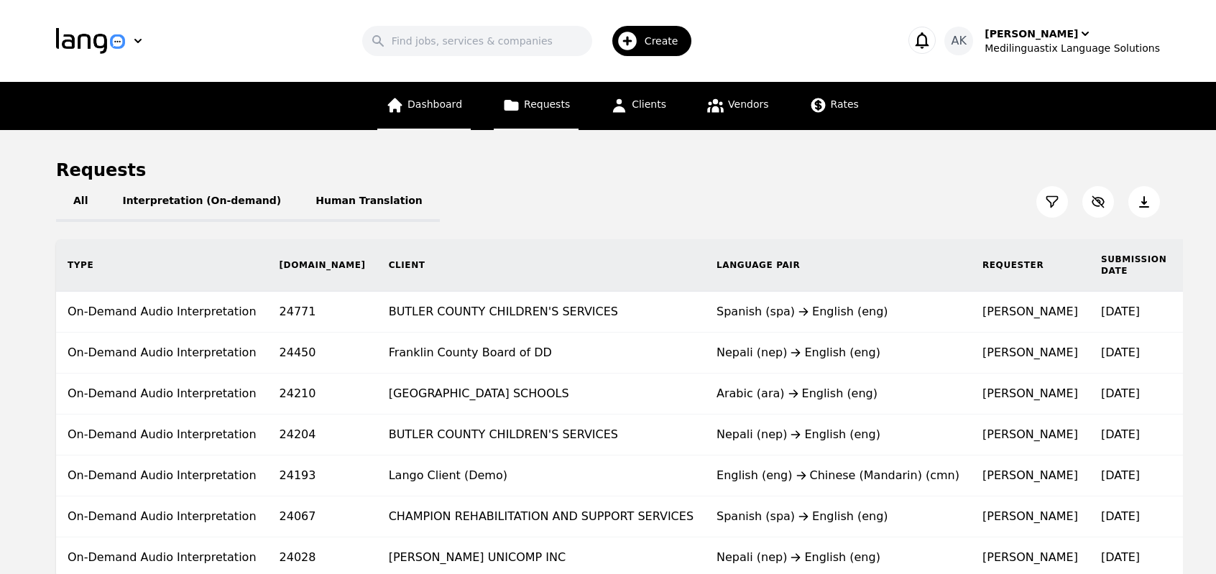
click at [444, 114] on link "Dashboard" at bounding box center [423, 106] width 93 height 48
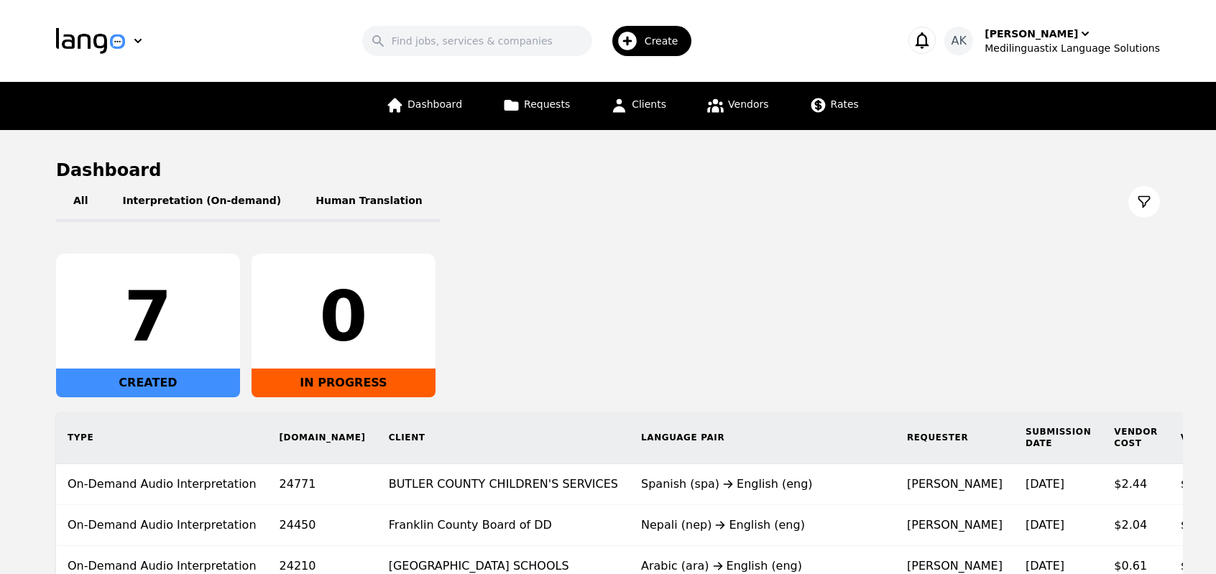
click at [1050, 22] on div "Search Create AK Ameet Kumar Medilinguastix Language Solutions" at bounding box center [608, 41] width 1104 height 42
click at [1036, 38] on div "[PERSON_NAME]" at bounding box center [1031, 34] width 93 height 14
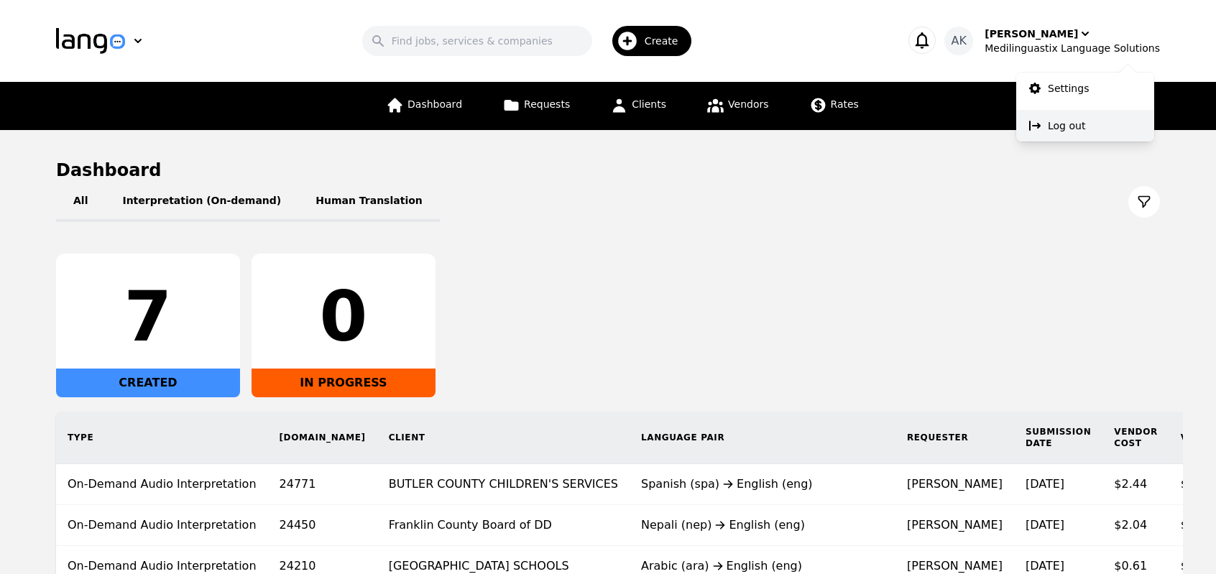
click at [1054, 137] on button "Log out" at bounding box center [1085, 126] width 138 height 32
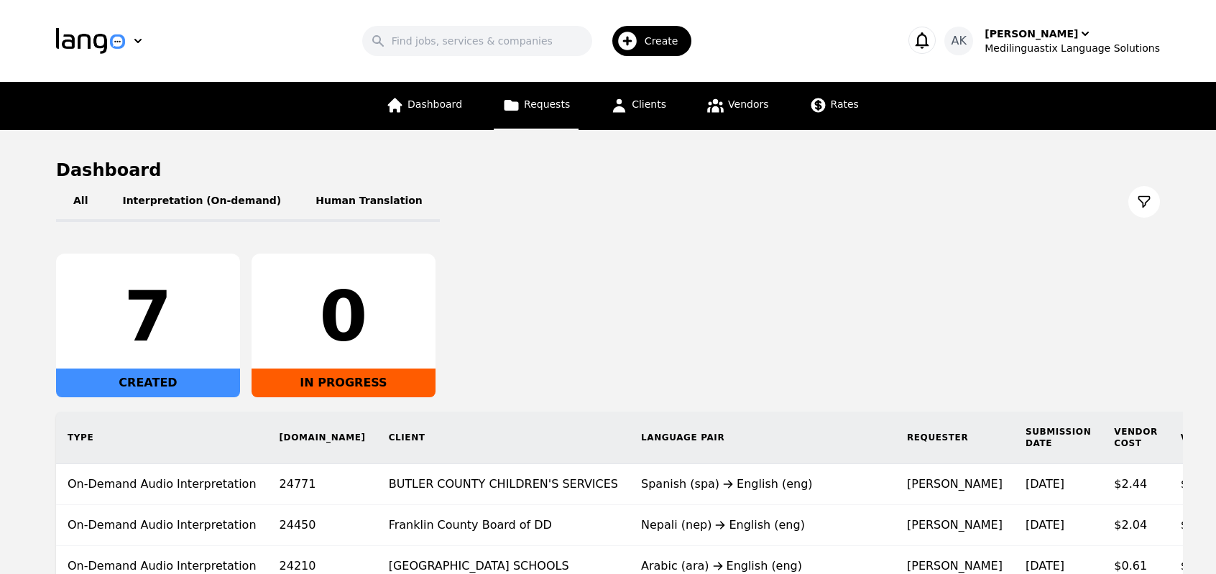
click at [543, 117] on link "Requests" at bounding box center [536, 106] width 85 height 48
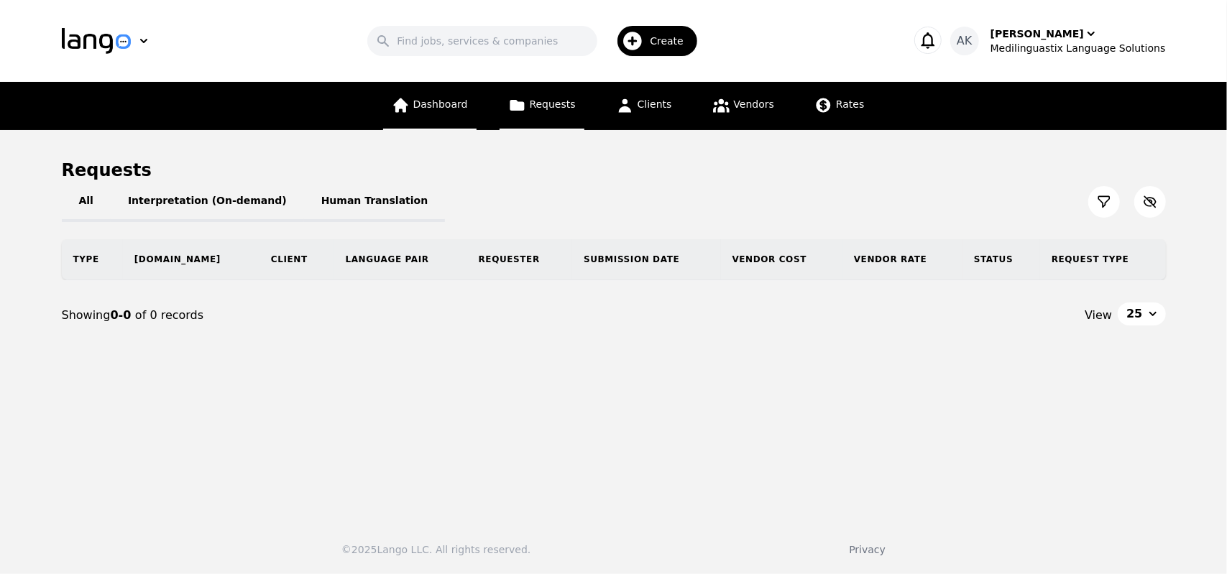
click at [403, 101] on icon at bounding box center [401, 105] width 18 height 18
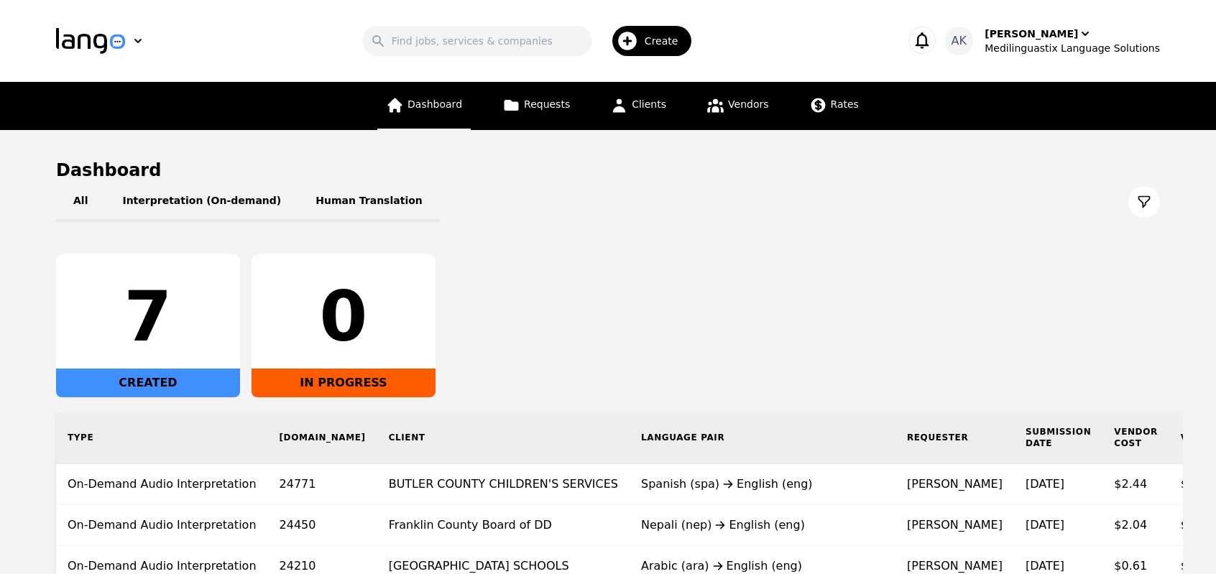
click at [405, 115] on link "Dashboard" at bounding box center [423, 106] width 93 height 48
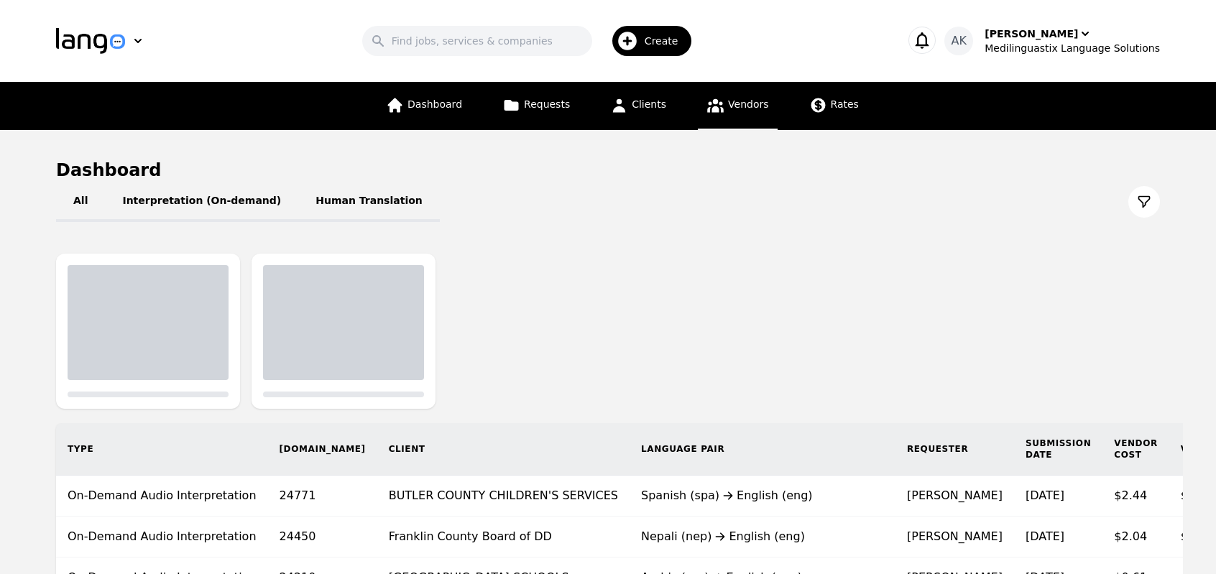
click at [716, 110] on icon at bounding box center [716, 105] width 18 height 18
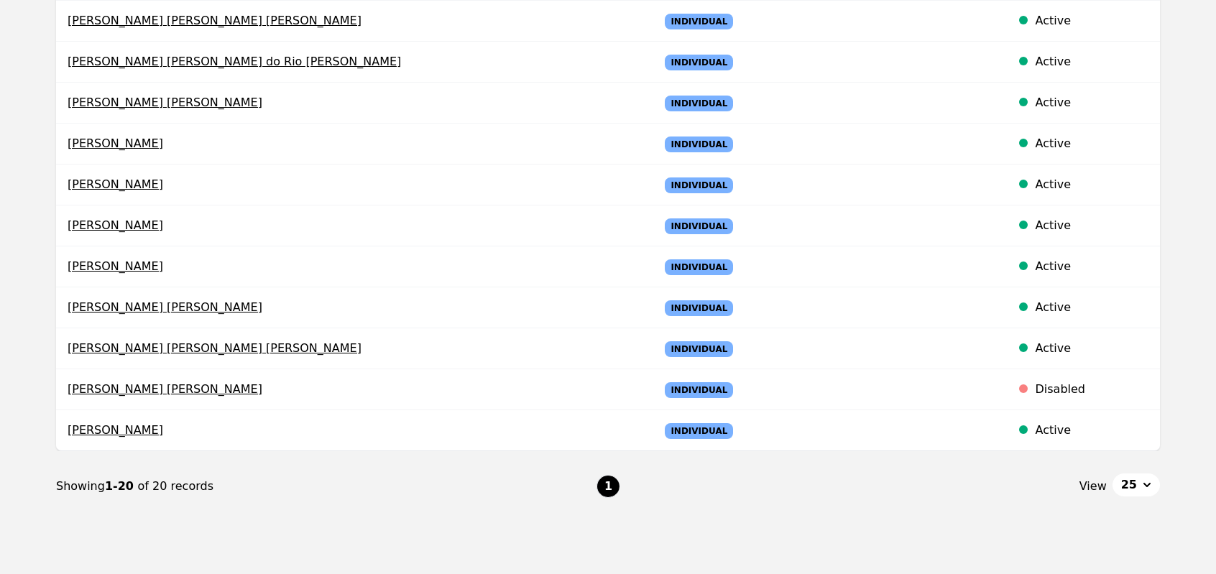
scroll to position [684, 0]
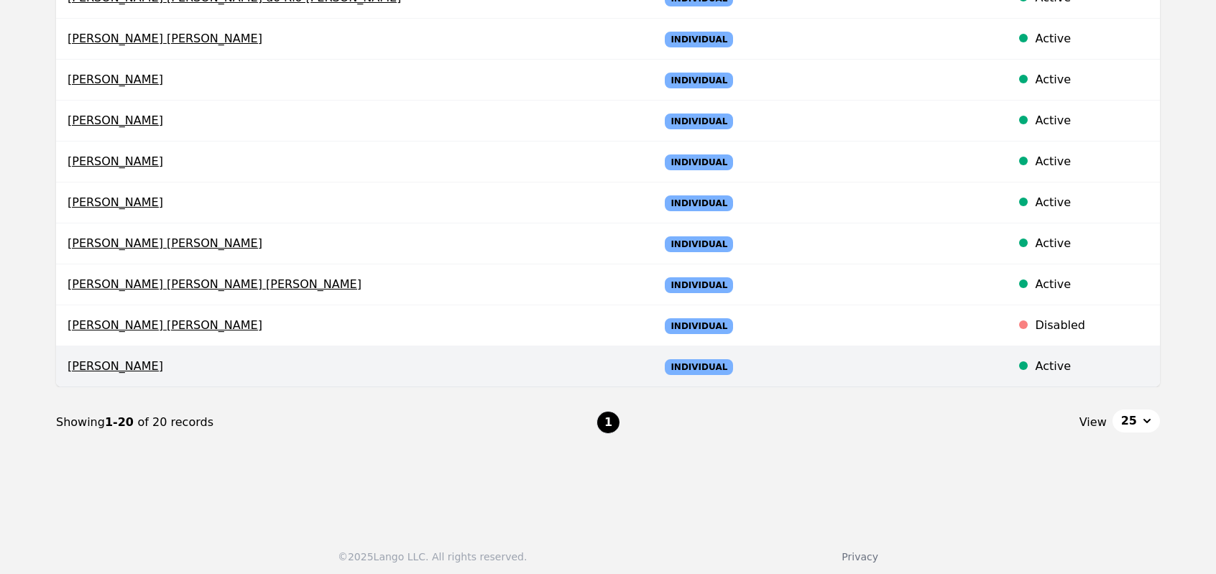
click at [96, 359] on span "[PERSON_NAME]" at bounding box center [352, 366] width 569 height 17
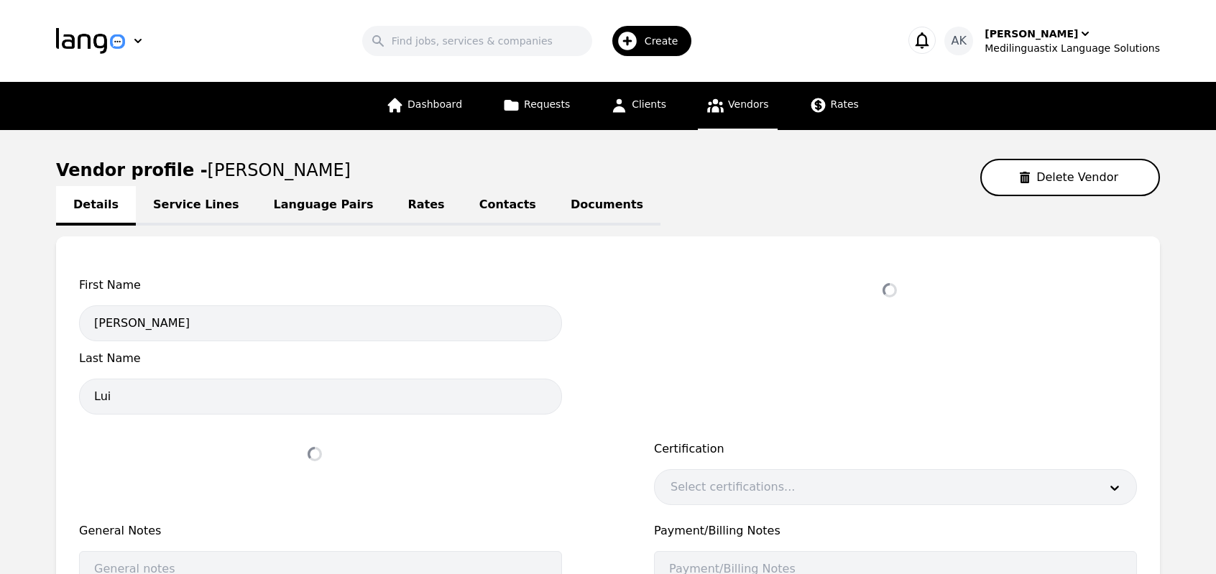
select select "active"
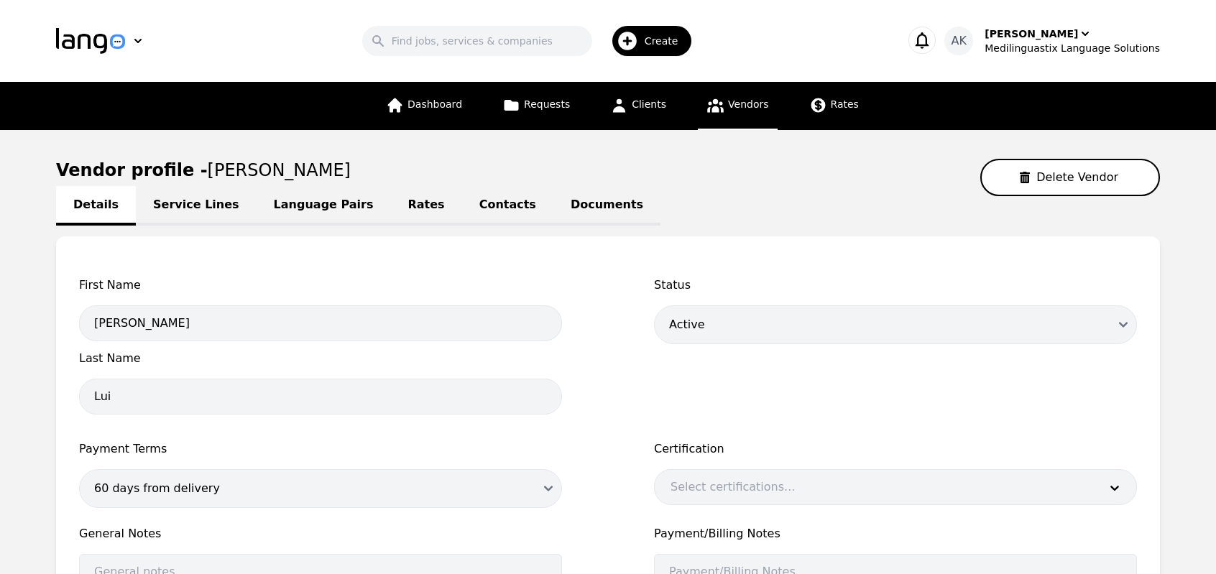
click at [462, 208] on link "Contacts" at bounding box center [507, 206] width 91 height 40
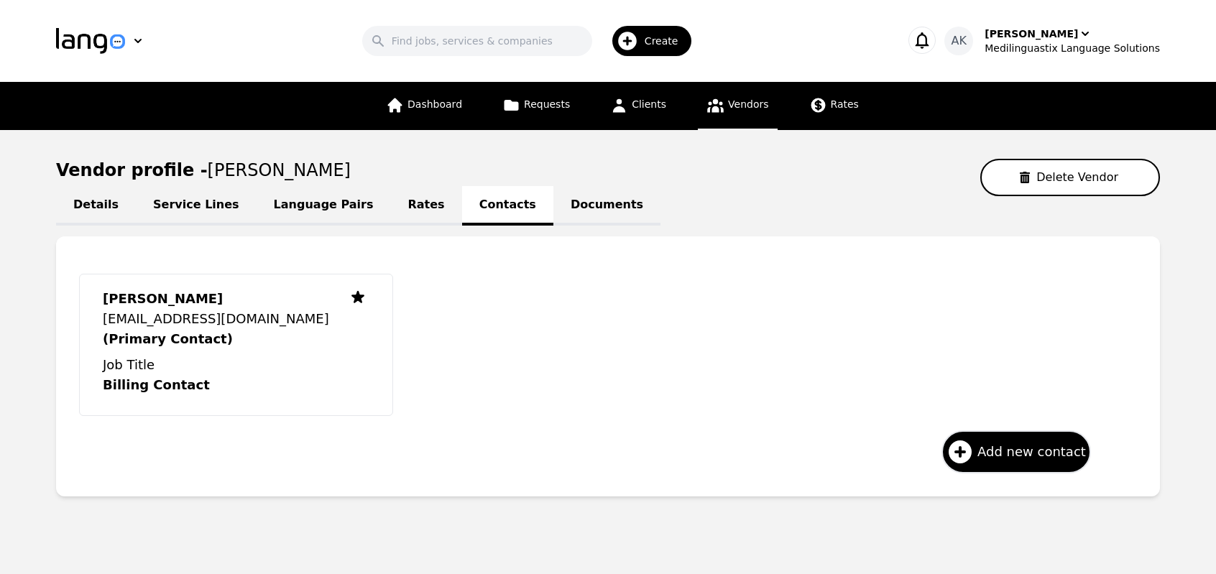
click at [290, 217] on link "Language Pairs" at bounding box center [324, 206] width 134 height 40
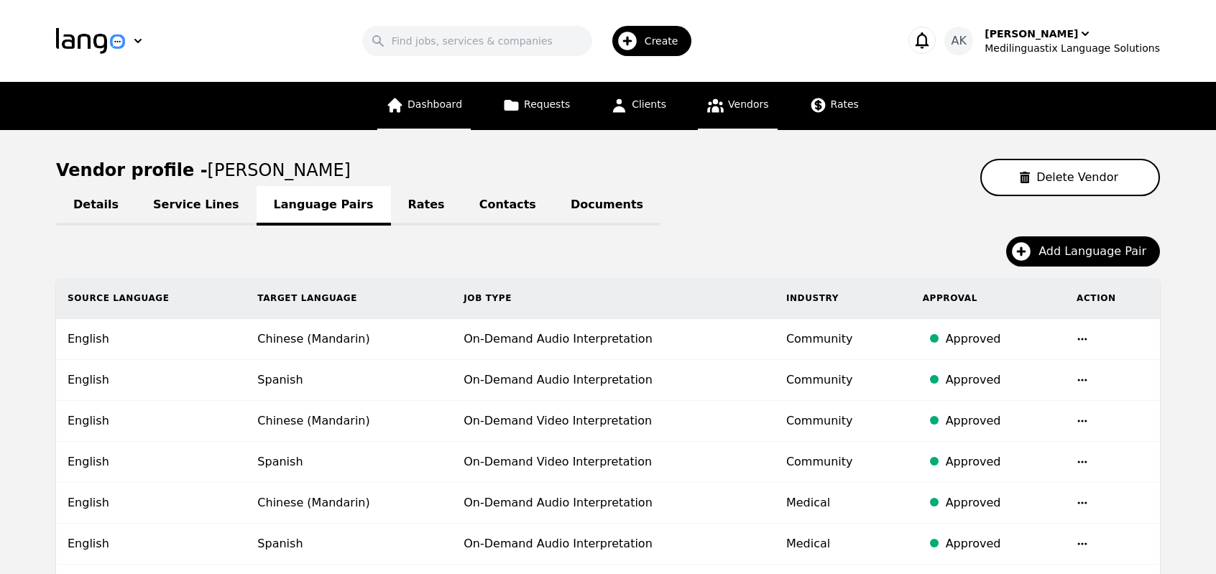
click at [434, 111] on link "Dashboard" at bounding box center [423, 106] width 93 height 48
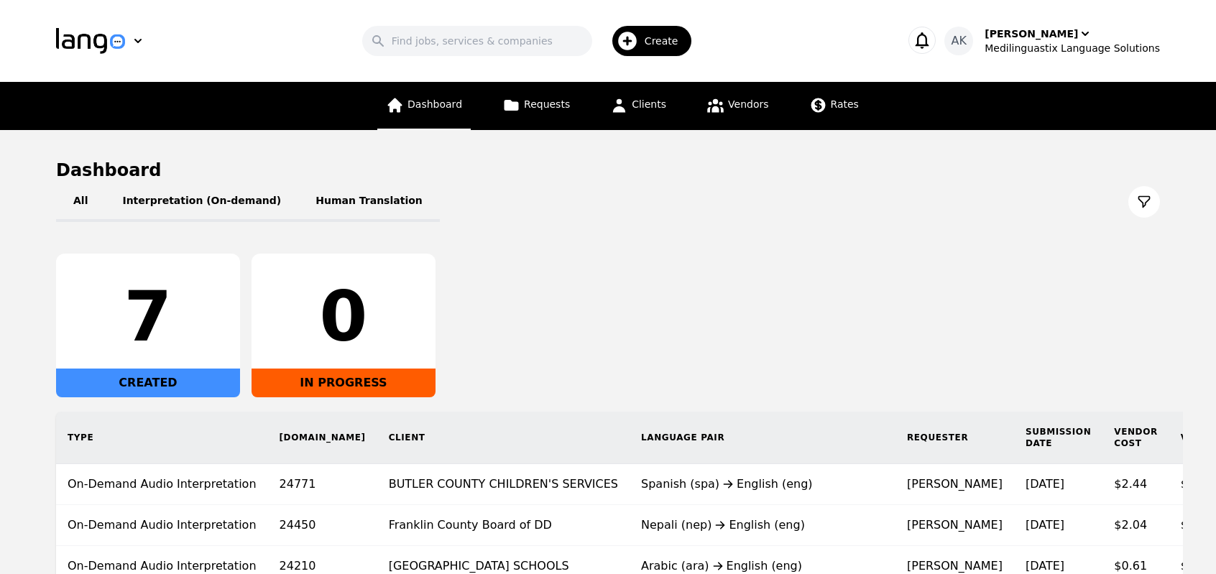
click at [461, 107] on span "Dashboard" at bounding box center [435, 104] width 55 height 12
click at [831, 98] on span "Rates" at bounding box center [845, 104] width 28 height 12
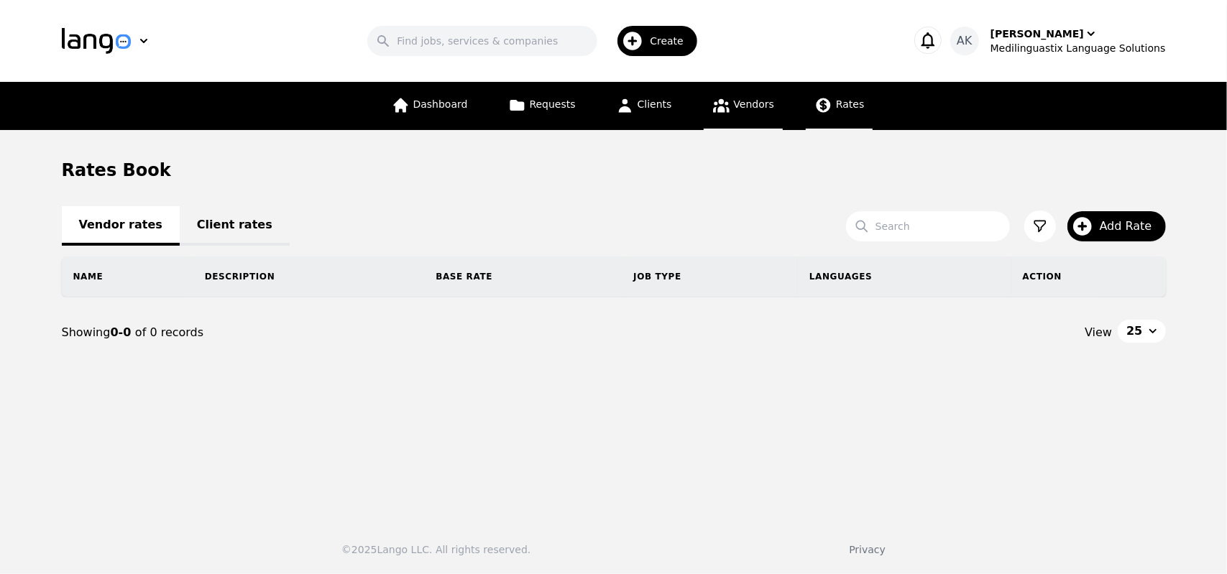
click at [738, 96] on link "Vendors" at bounding box center [743, 106] width 79 height 48
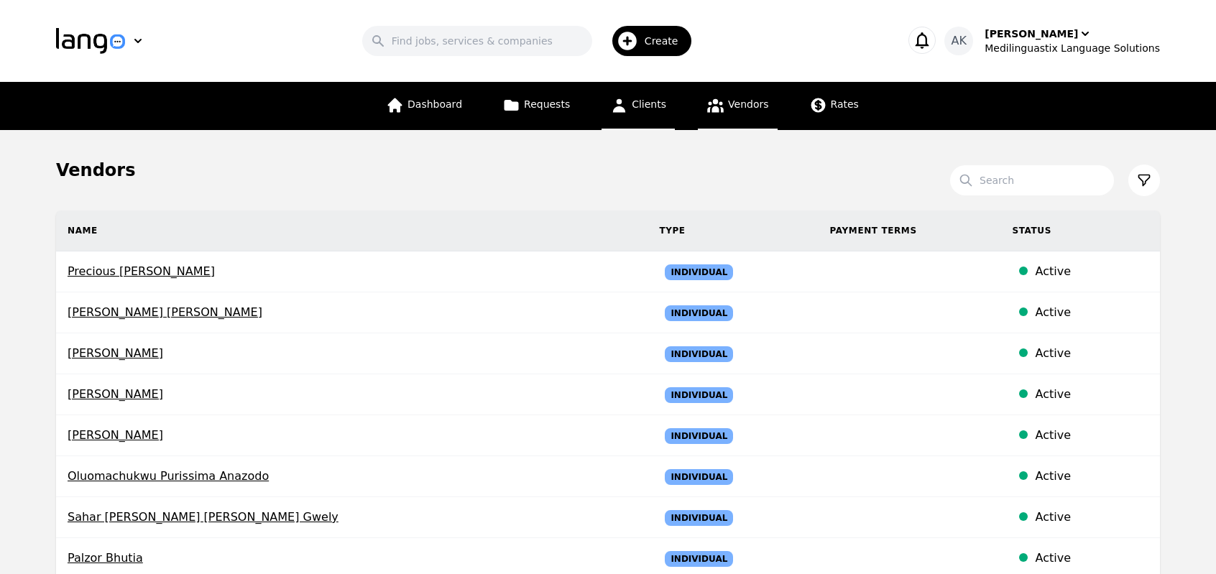
click at [630, 110] on link "Clients" at bounding box center [638, 106] width 73 height 48
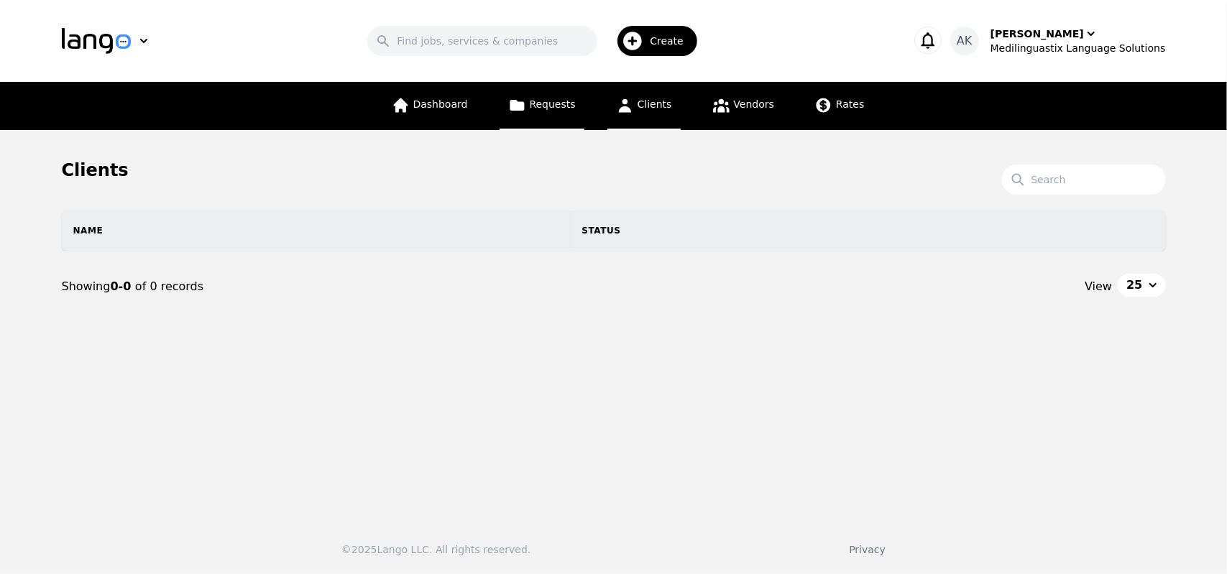
click at [553, 110] on span "Requests" at bounding box center [553, 104] width 46 height 12
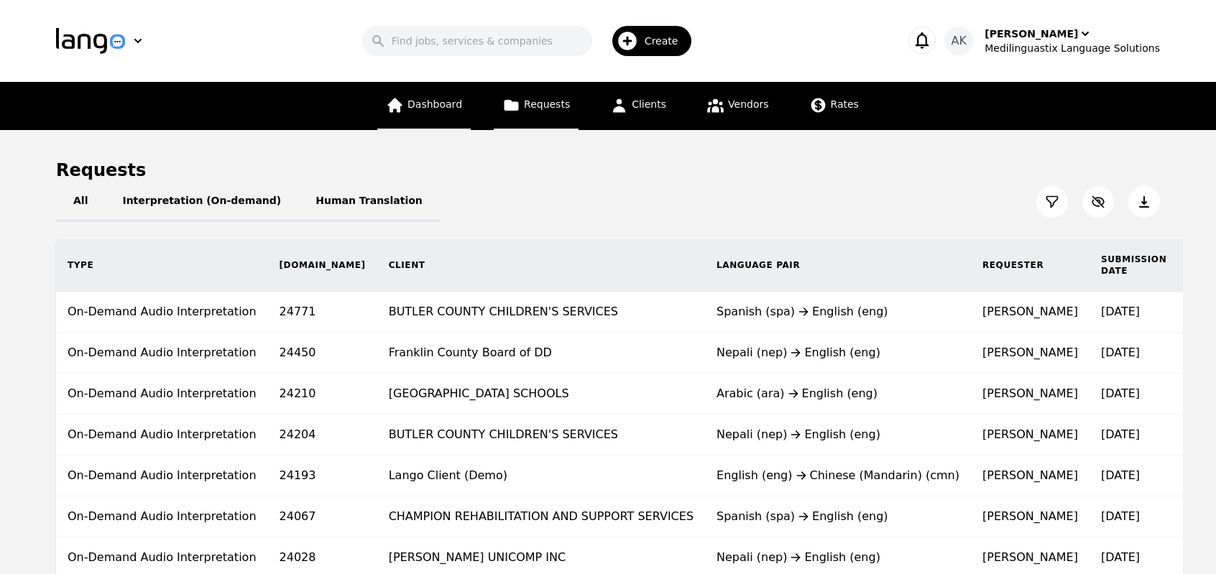
click at [461, 107] on span "Dashboard" at bounding box center [435, 104] width 55 height 12
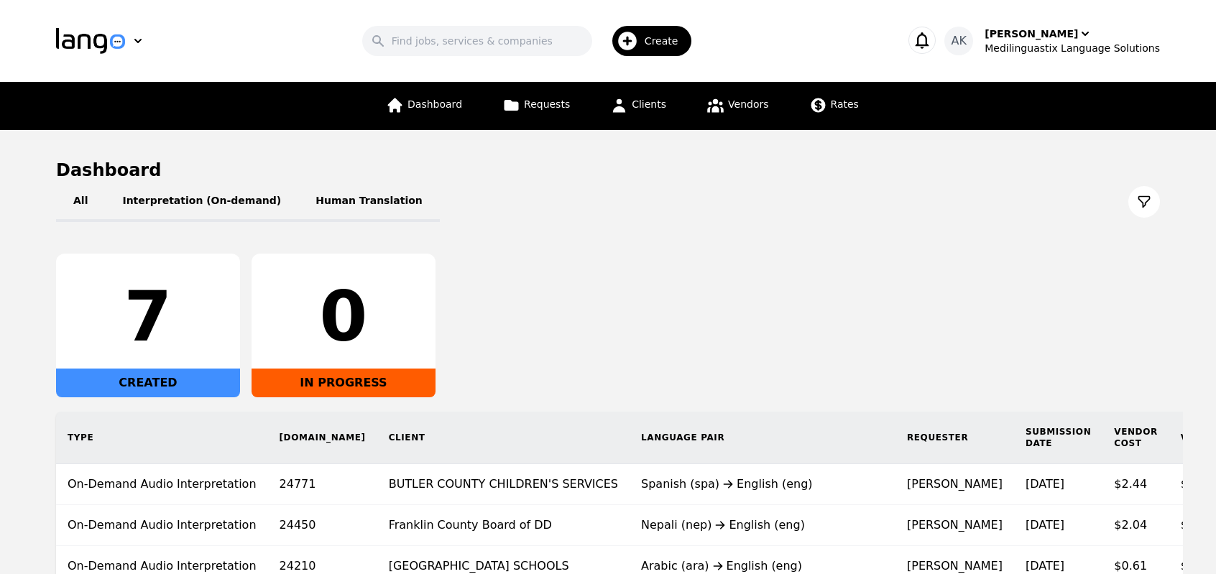
click at [594, 390] on div "7 CREATED 0 IN PROGRESS" at bounding box center [608, 326] width 1104 height 144
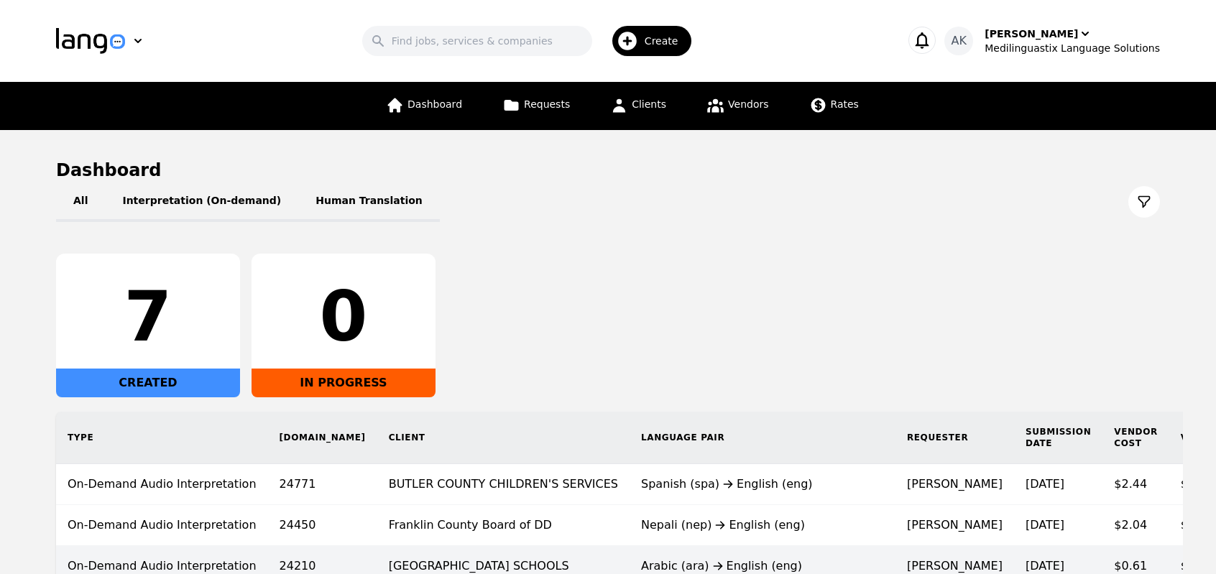
click at [630, 546] on td "Arabic (ara) English (eng)" at bounding box center [763, 566] width 266 height 41
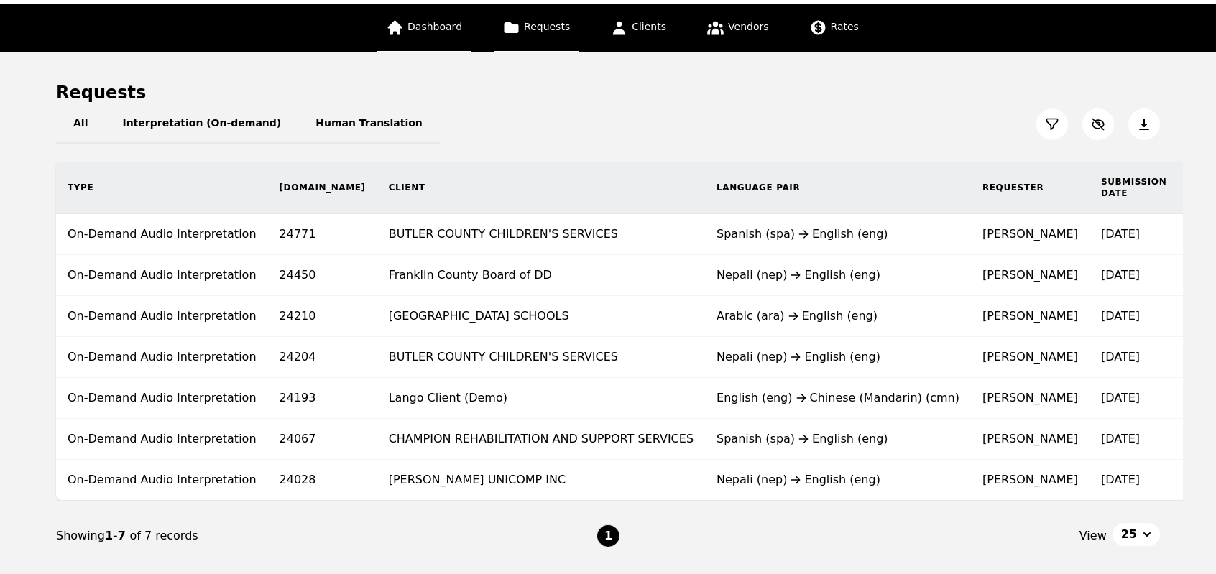
click at [426, 25] on span "Dashboard" at bounding box center [435, 27] width 55 height 12
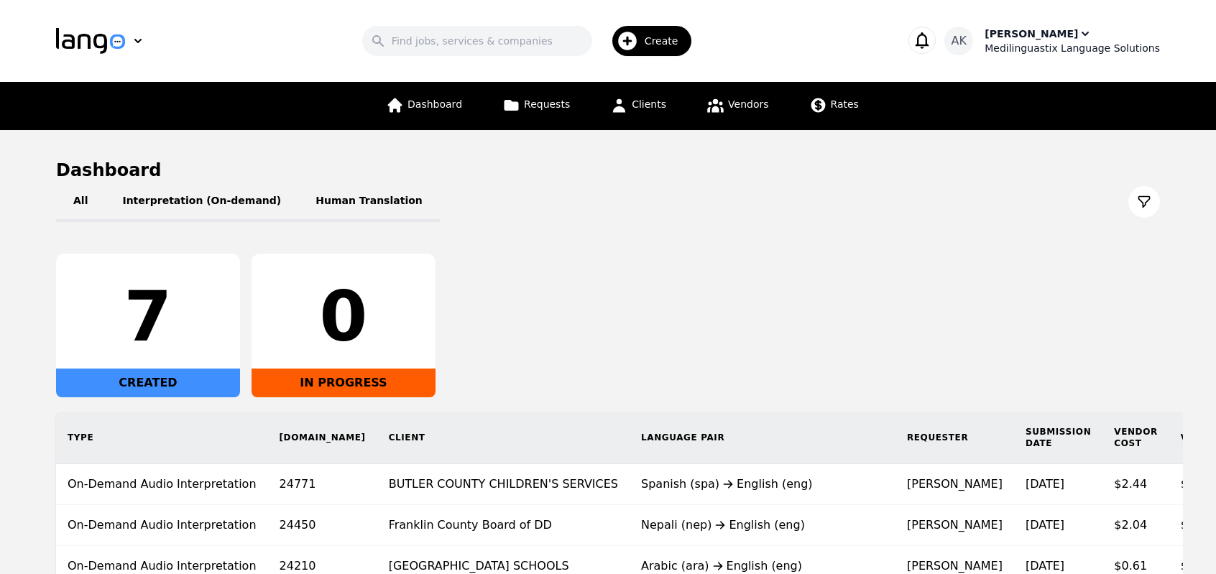
click at [1042, 42] on div "Medilinguastix Language Solutions" at bounding box center [1072, 48] width 175 height 14
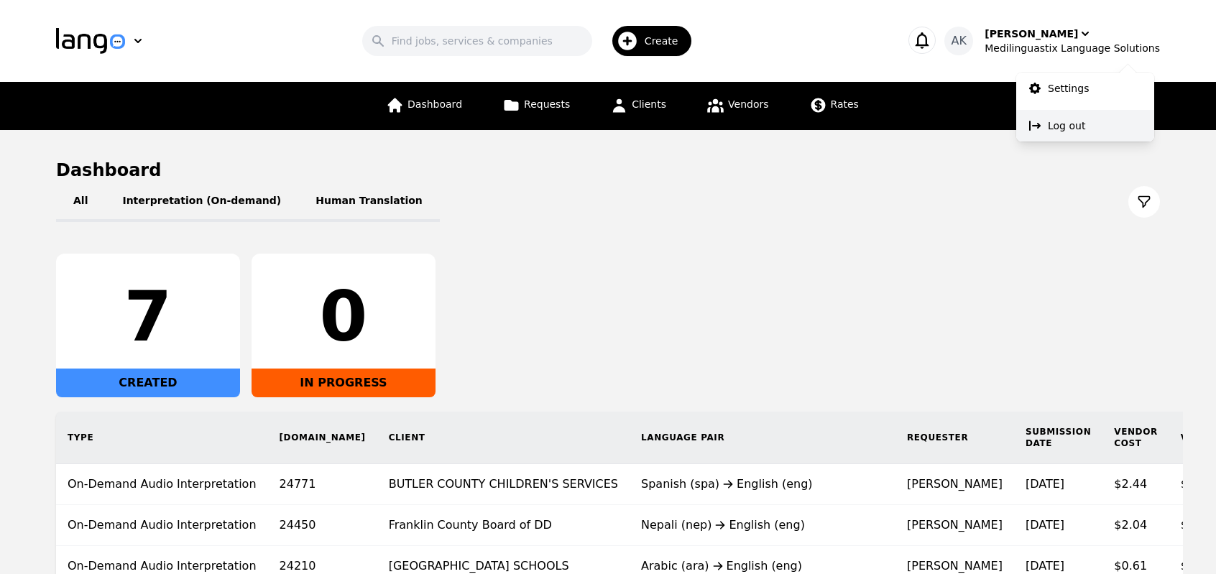
click at [1046, 127] on button "Log out" at bounding box center [1085, 126] width 138 height 32
